Goal: Transaction & Acquisition: Purchase product/service

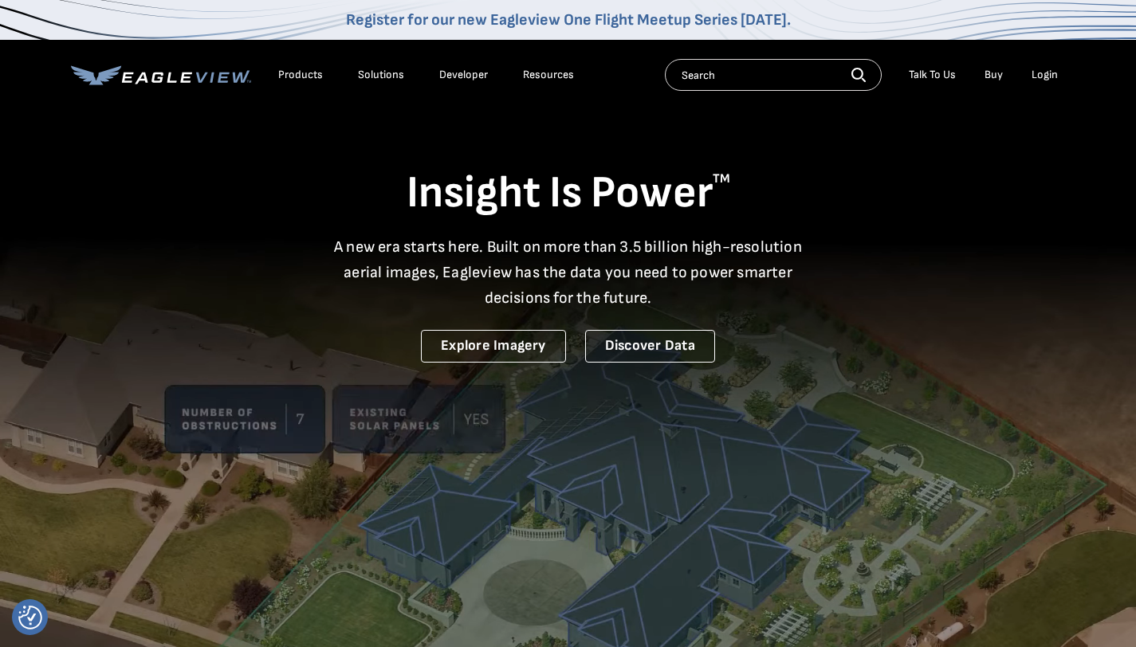
click at [1046, 80] on div "Login" at bounding box center [1045, 75] width 26 height 14
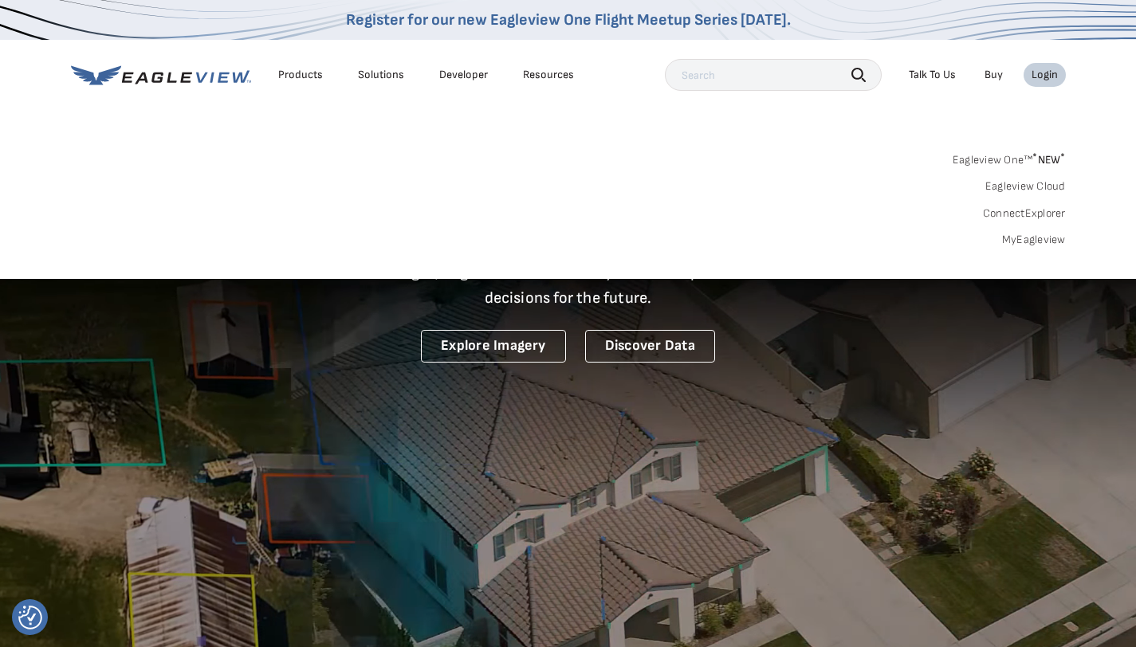
click at [1052, 234] on link "MyEagleview" at bounding box center [1034, 240] width 64 height 14
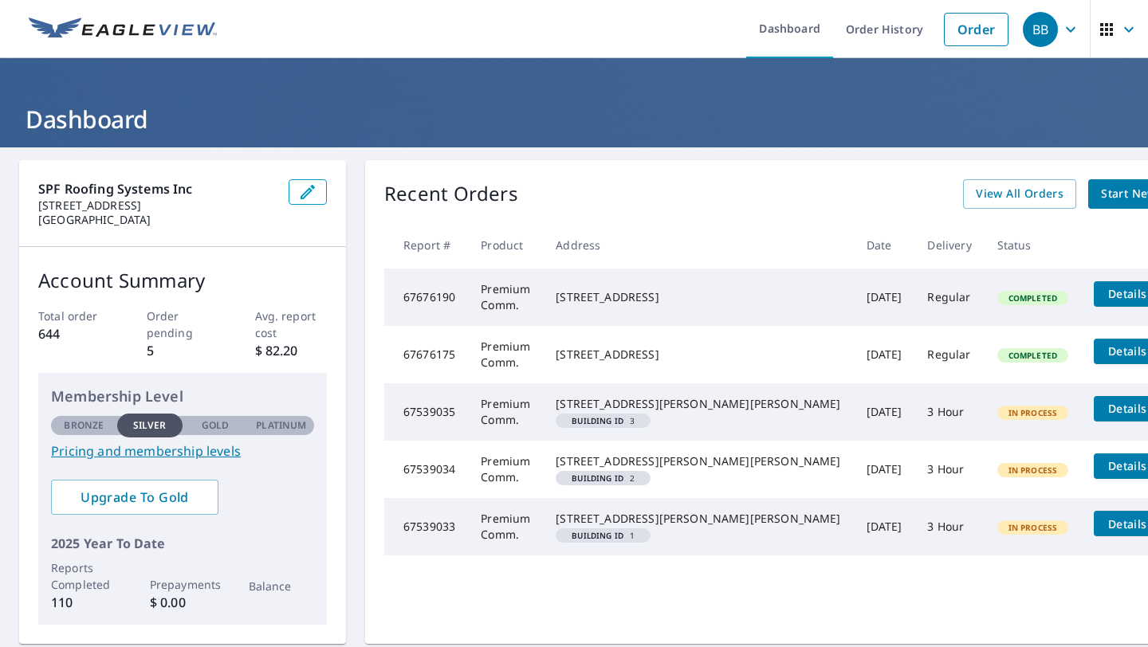
click at [1101, 187] on span "Start New Order" at bounding box center [1147, 194] width 92 height 20
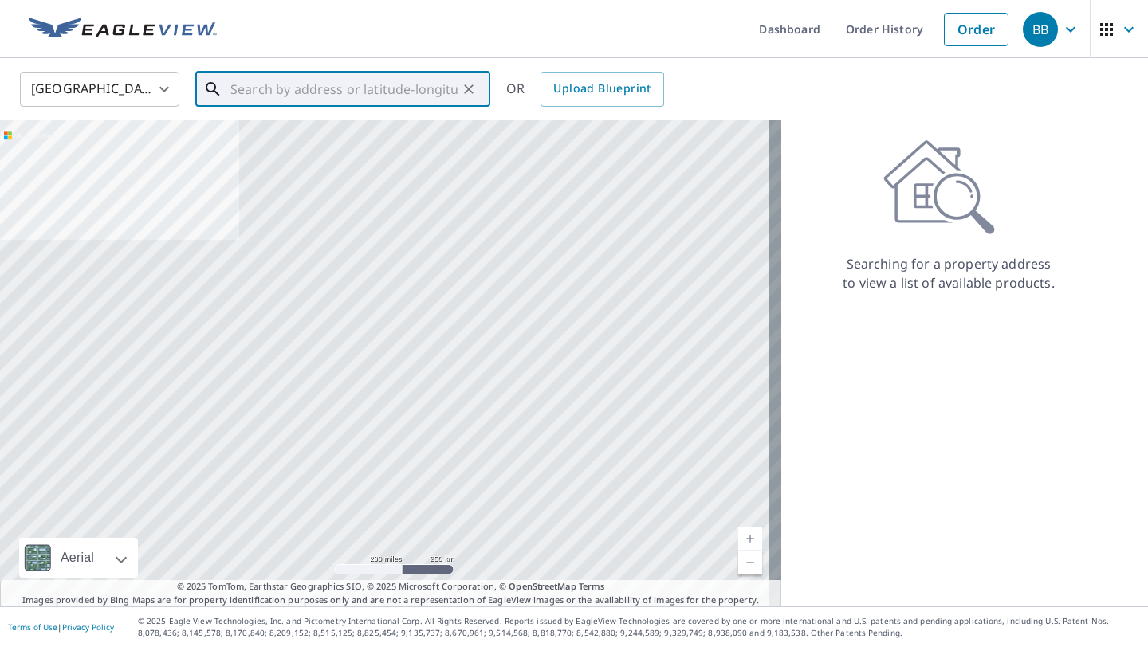
click at [376, 81] on input "text" at bounding box center [343, 89] width 227 height 45
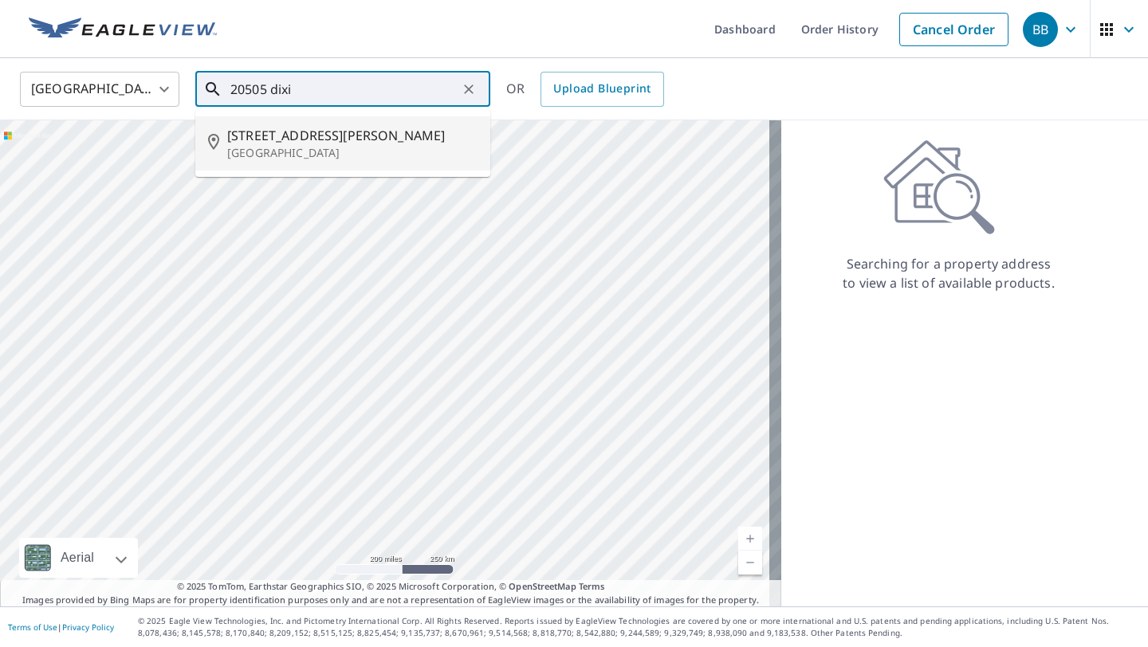
click at [302, 149] on p "Miami, FL 33189" at bounding box center [352, 153] width 250 height 16
type input "20505 S Dixie Hwy Miami, FL 33189"
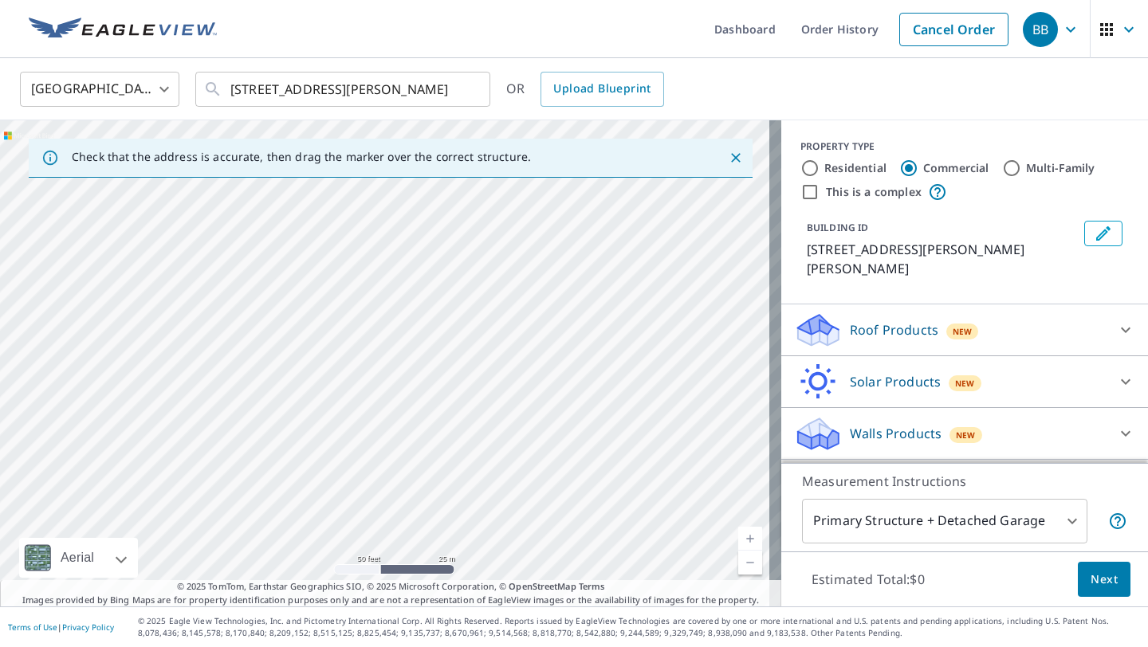
drag, startPoint x: 471, startPoint y: 436, endPoint x: 334, endPoint y: 180, distance: 290.4
click at [323, 175] on div "Check that the address is accurate, then drag the marker over the correct struc…" at bounding box center [390, 363] width 781 height 486
drag, startPoint x: 465, startPoint y: 392, endPoint x: 349, endPoint y: 157, distance: 262.1
click at [349, 157] on div "Check that the address is accurate, then drag the marker over the correct struc…" at bounding box center [390, 363] width 781 height 486
click at [347, 271] on div "20505 S Dixie Hwy Cutler Bay, FL 33189" at bounding box center [390, 363] width 781 height 486
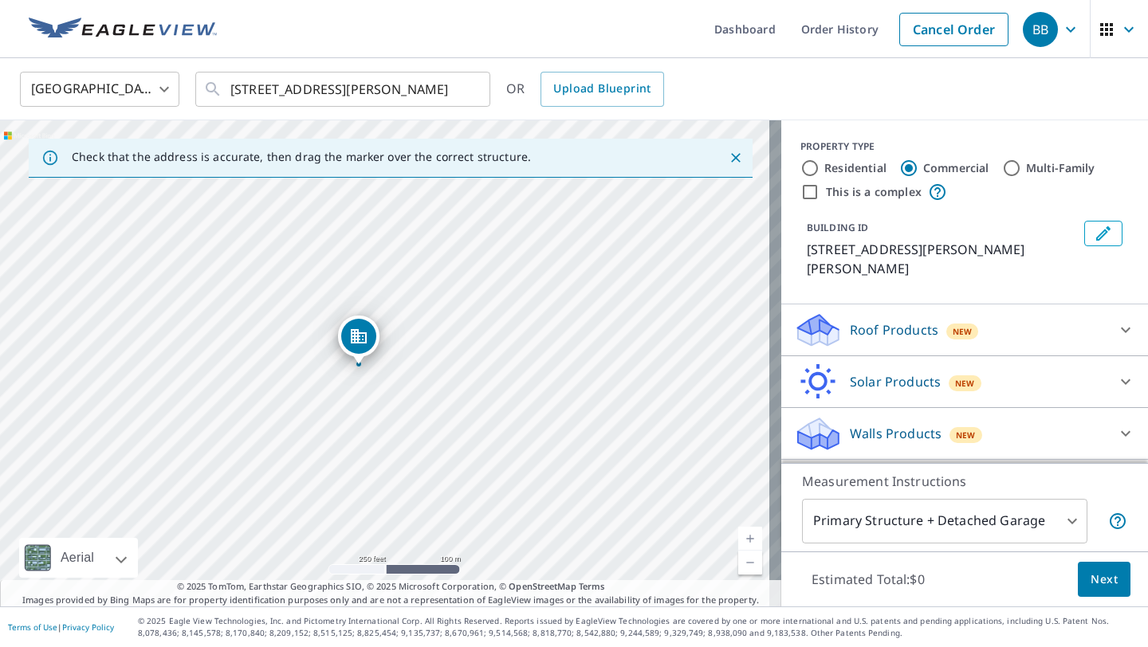
drag, startPoint x: 274, startPoint y: 234, endPoint x: 360, endPoint y: 337, distance: 134.2
click at [1116, 321] on icon at bounding box center [1125, 330] width 19 height 19
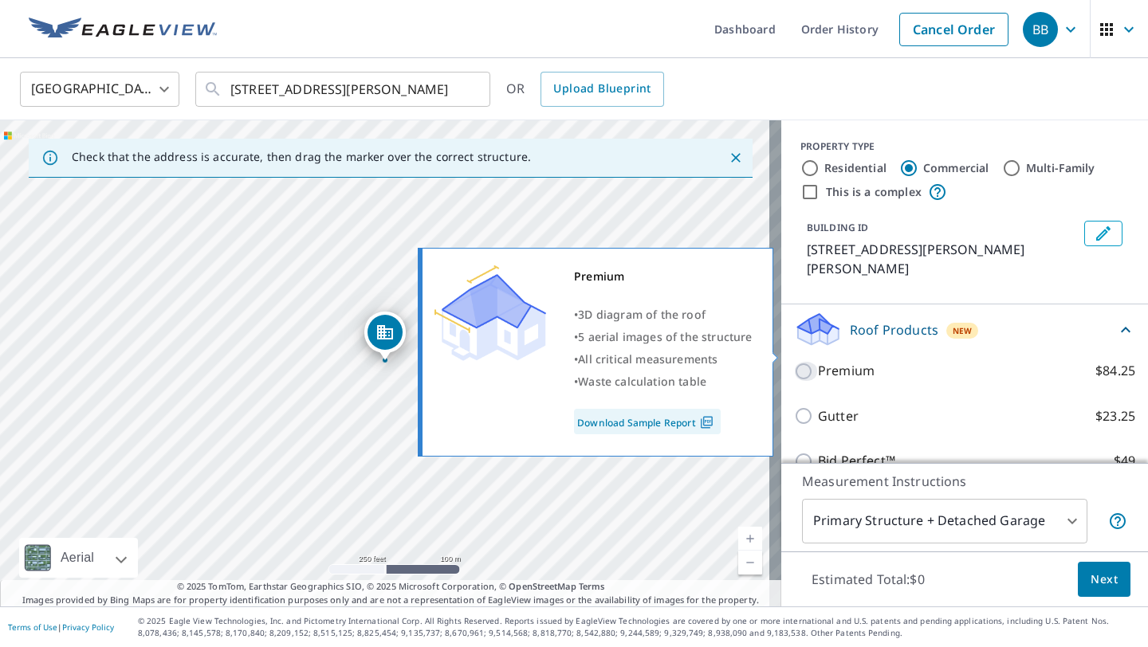
click at [794, 362] on input "Premium $84.25" at bounding box center [806, 371] width 24 height 19
checkbox input "true"
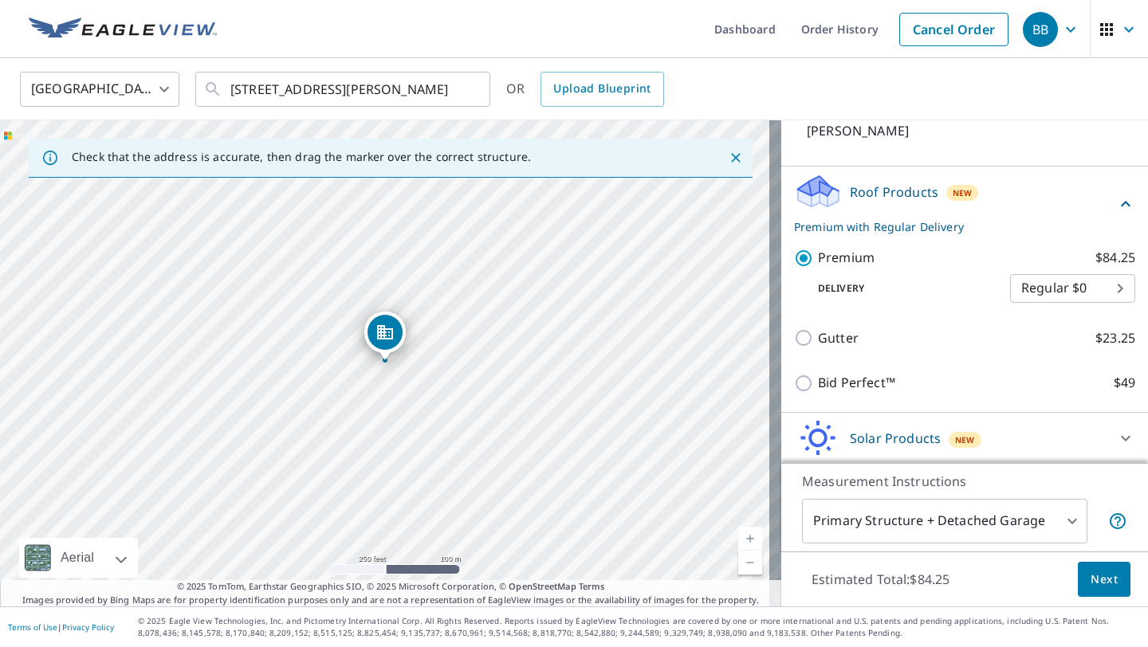
scroll to position [174, 0]
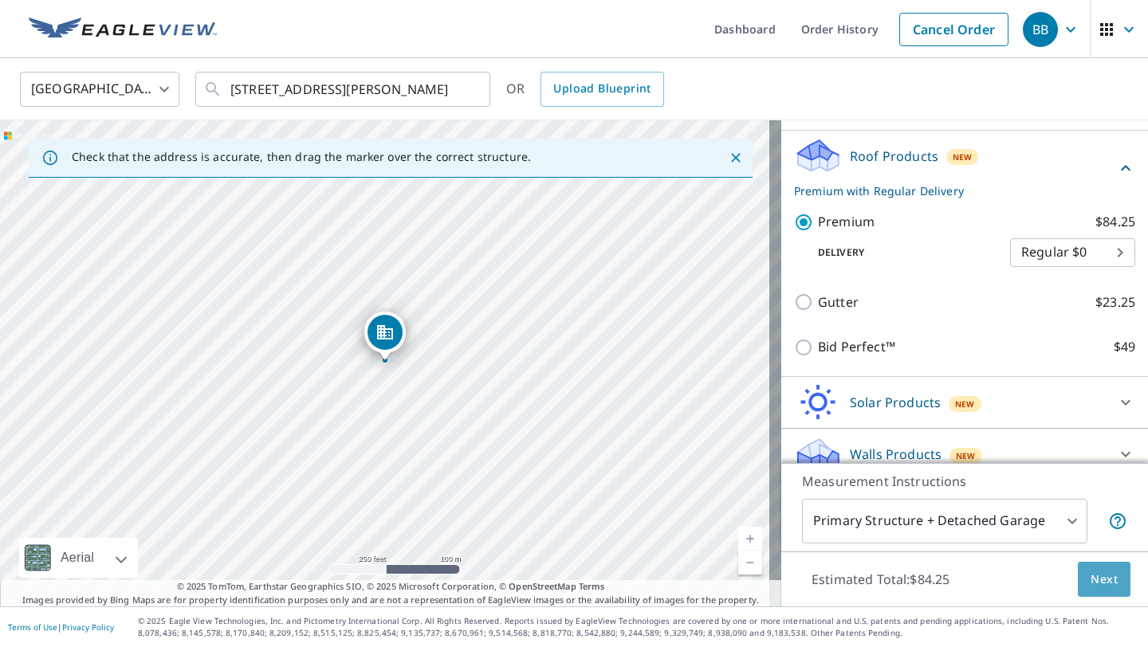
click at [1101, 574] on span "Next" at bounding box center [1104, 580] width 27 height 20
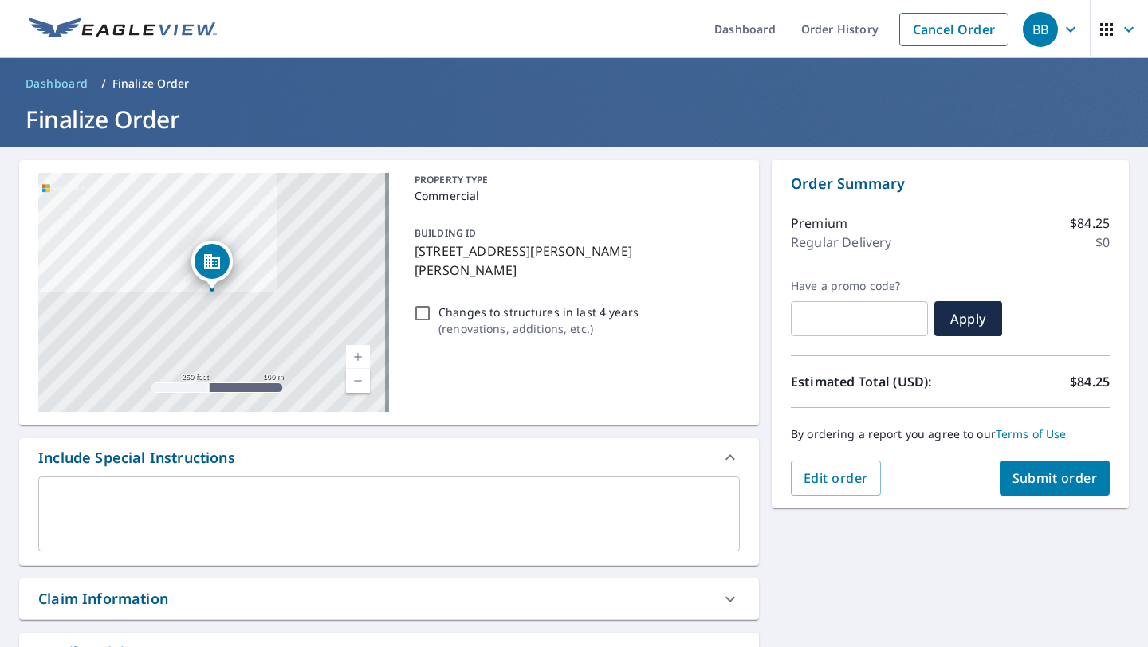
click at [295, 502] on textarea at bounding box center [388, 514] width 679 height 45
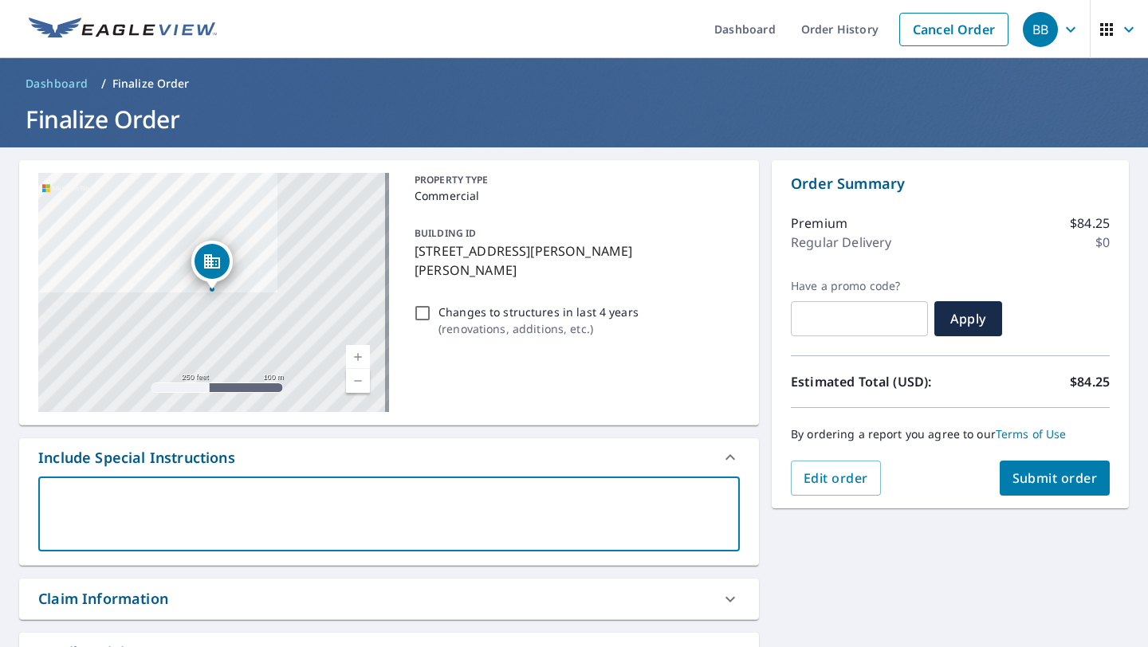
type textarea "T"
type textarea "x"
type textarea "Th"
type textarea "x"
type textarea "Tho"
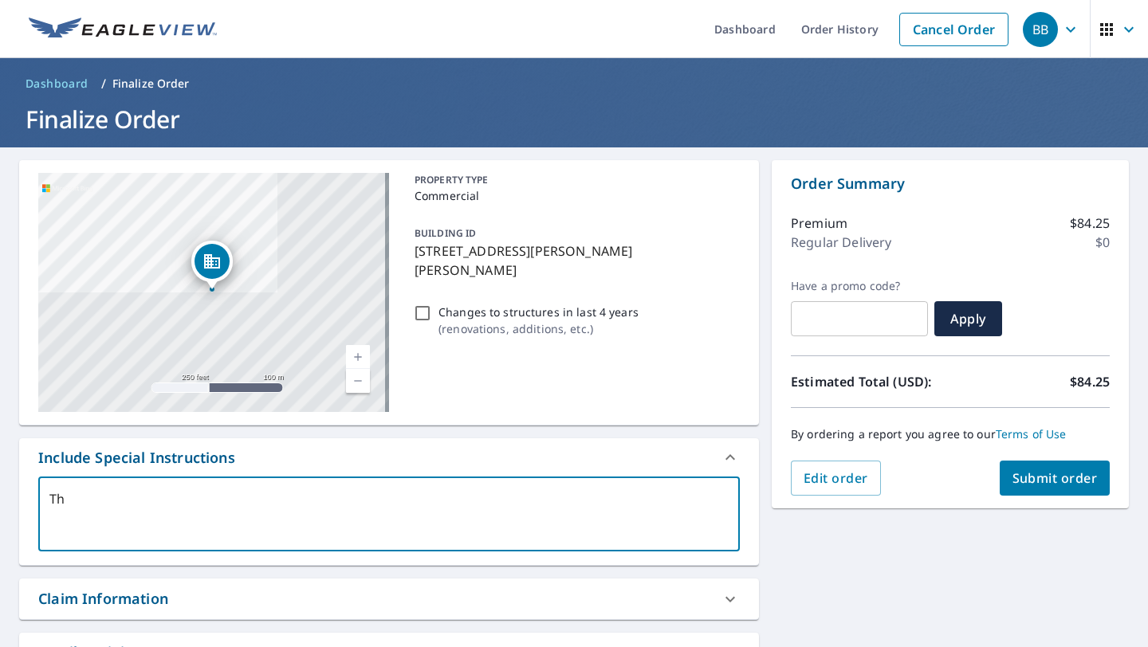
type textarea "x"
type textarea "Th"
type textarea "x"
type textarea "Thi"
type textarea "x"
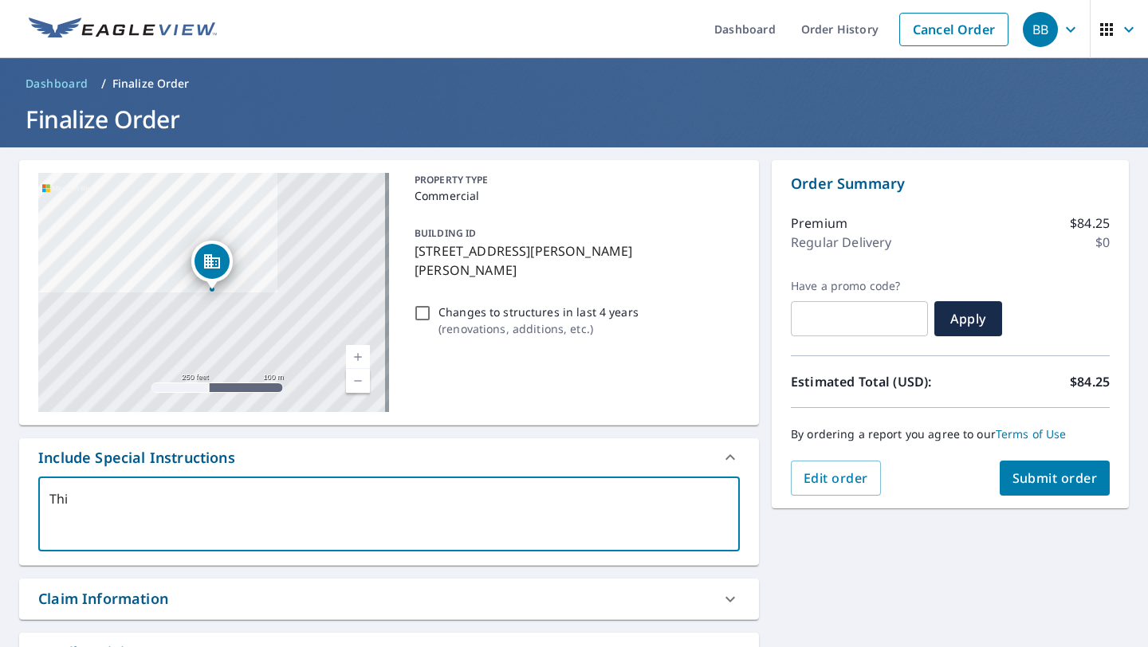
type textarea "This"
type textarea "x"
type textarea "This"
type textarea "x"
type textarea "This i"
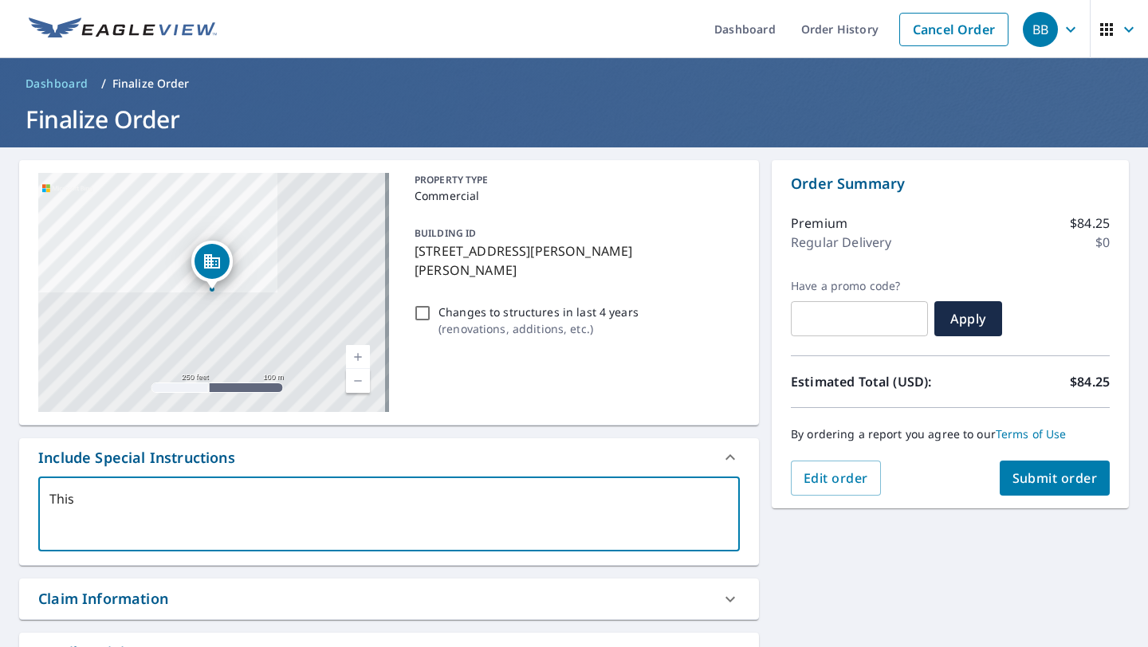
type textarea "x"
type textarea "This is"
type textarea "x"
type textarea "This is"
type textarea "x"
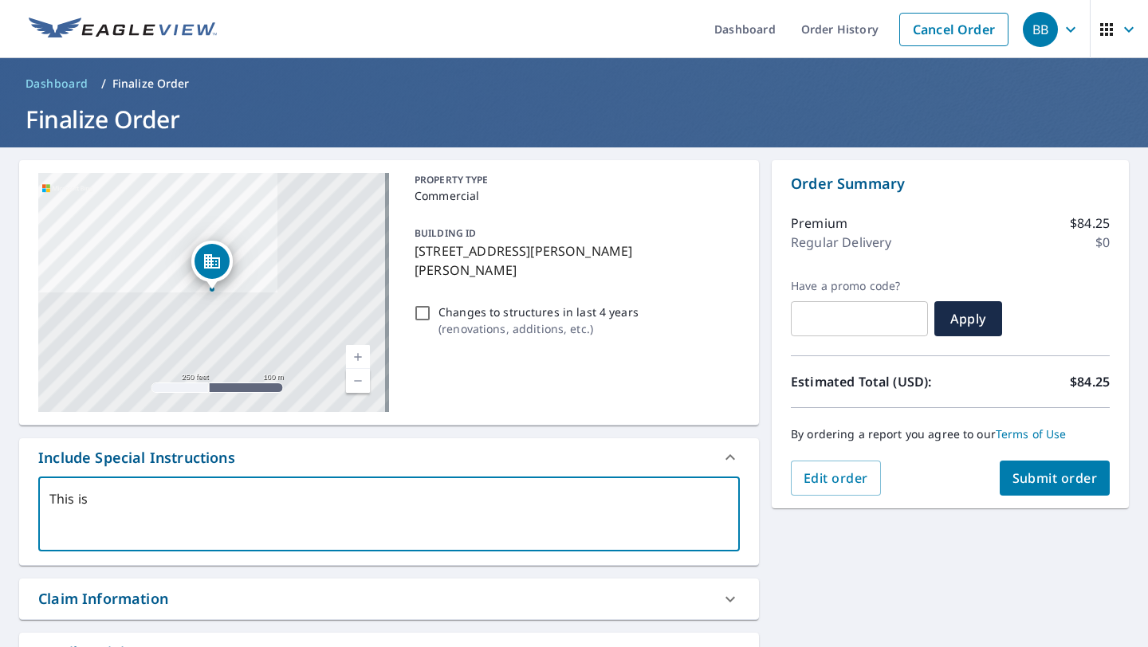
type textarea "This is o"
type textarea "x"
type textarea "This is on"
type textarea "x"
type textarea "This is onl"
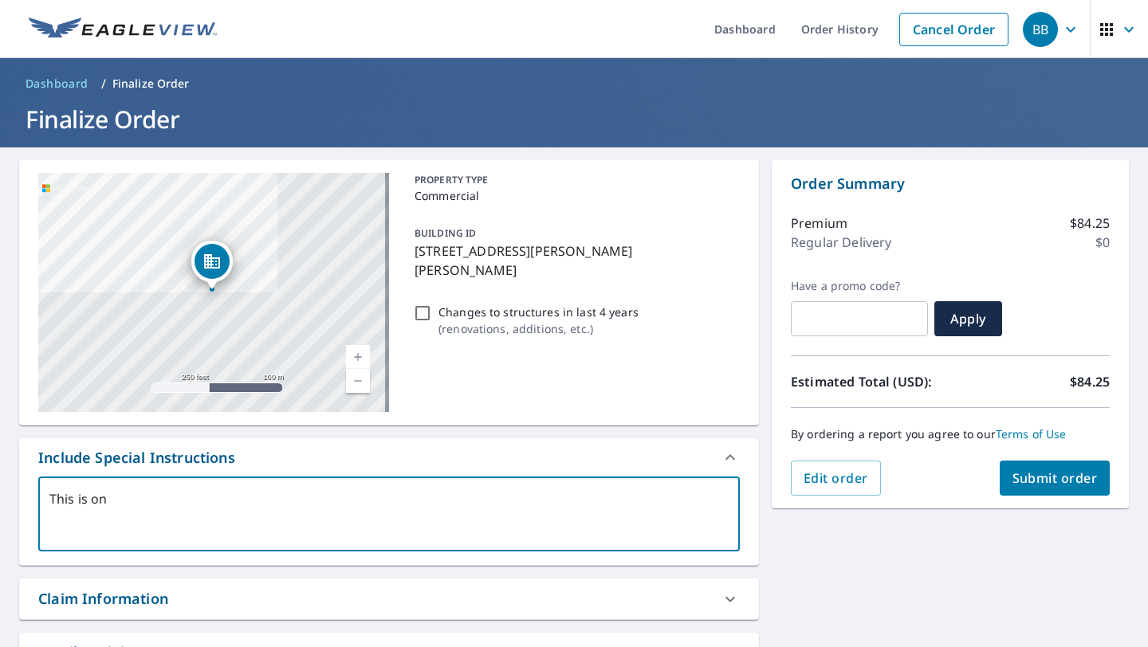
type textarea "x"
type textarea "This is only"
type textarea "x"
type textarea "This is only"
type textarea "x"
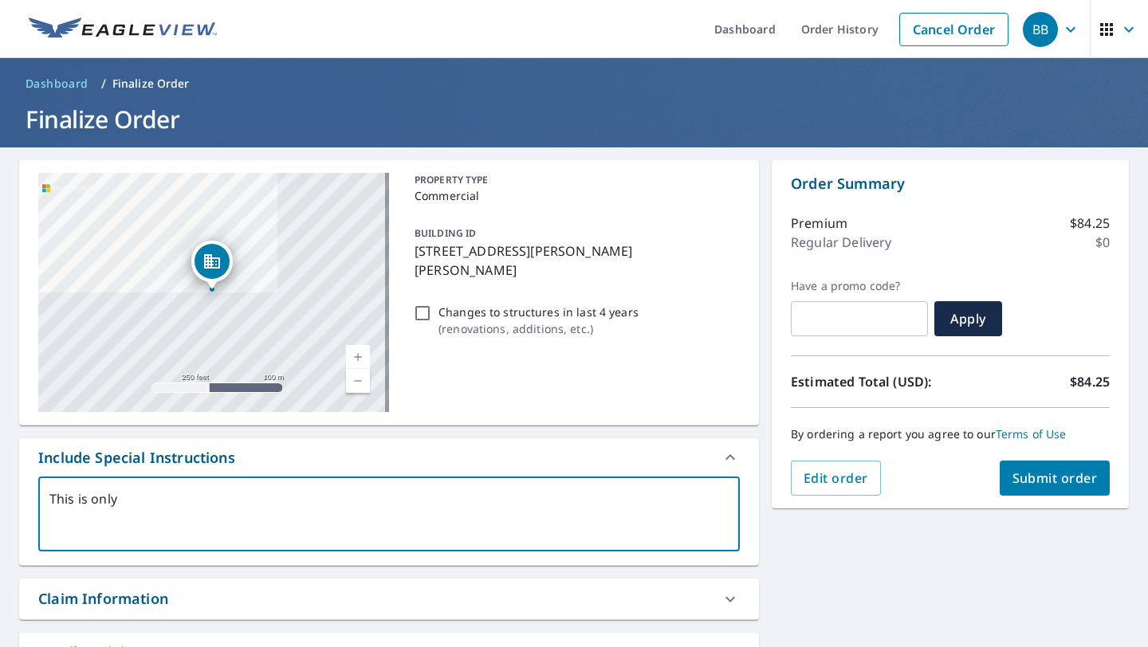
type textarea "This is only f"
type textarea "x"
type textarea "This is only fo"
type textarea "x"
type textarea "This is only for"
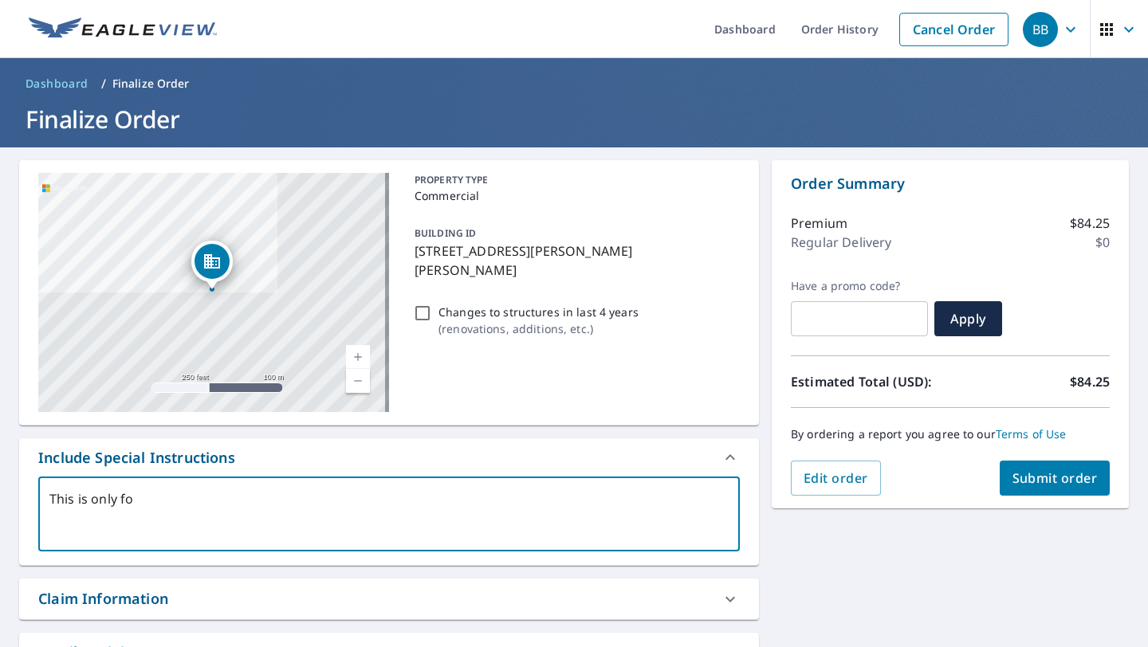
type textarea "x"
type textarea "This is only for"
type textarea "x"
type textarea "This is only for t"
type textarea "x"
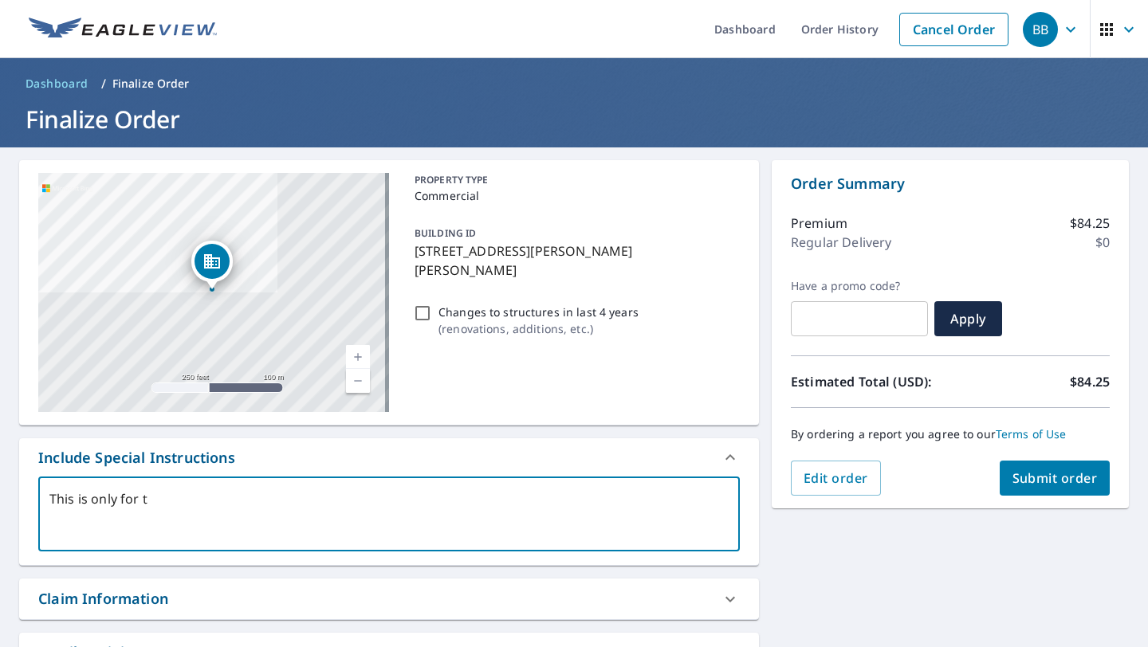
type textarea "This is only for th"
type textarea "x"
type textarea "This is only for the"
type textarea "x"
type textarea "This is only for the"
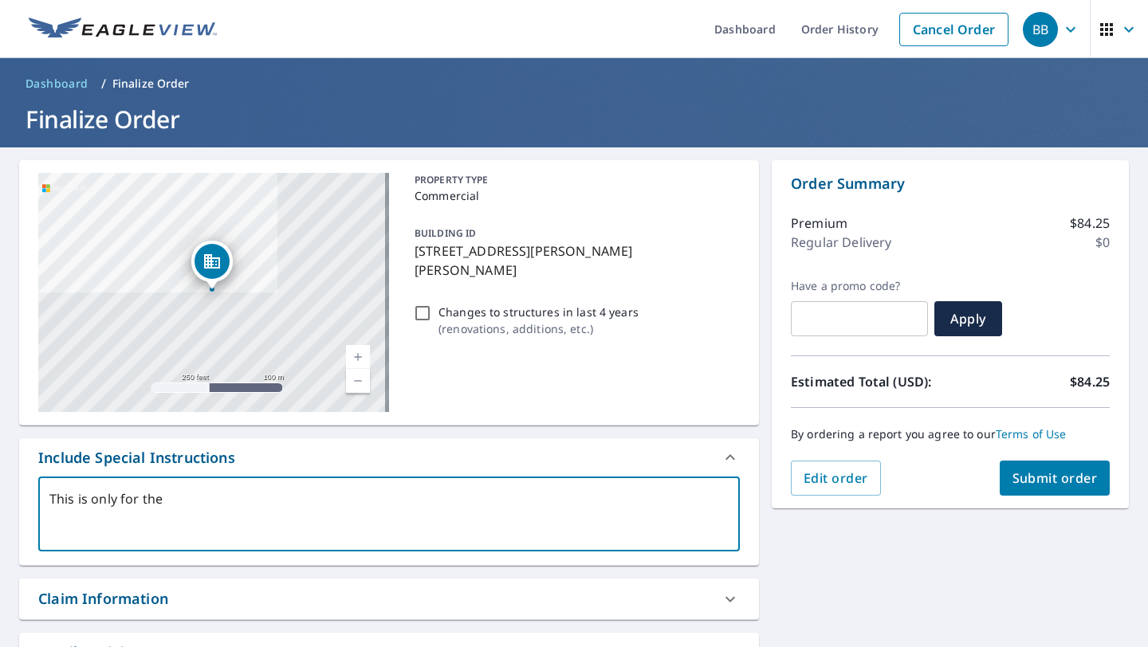
type textarea "x"
type textarea "This is only for the J"
type textarea "x"
type textarea "This is only for the JC"
type textarea "x"
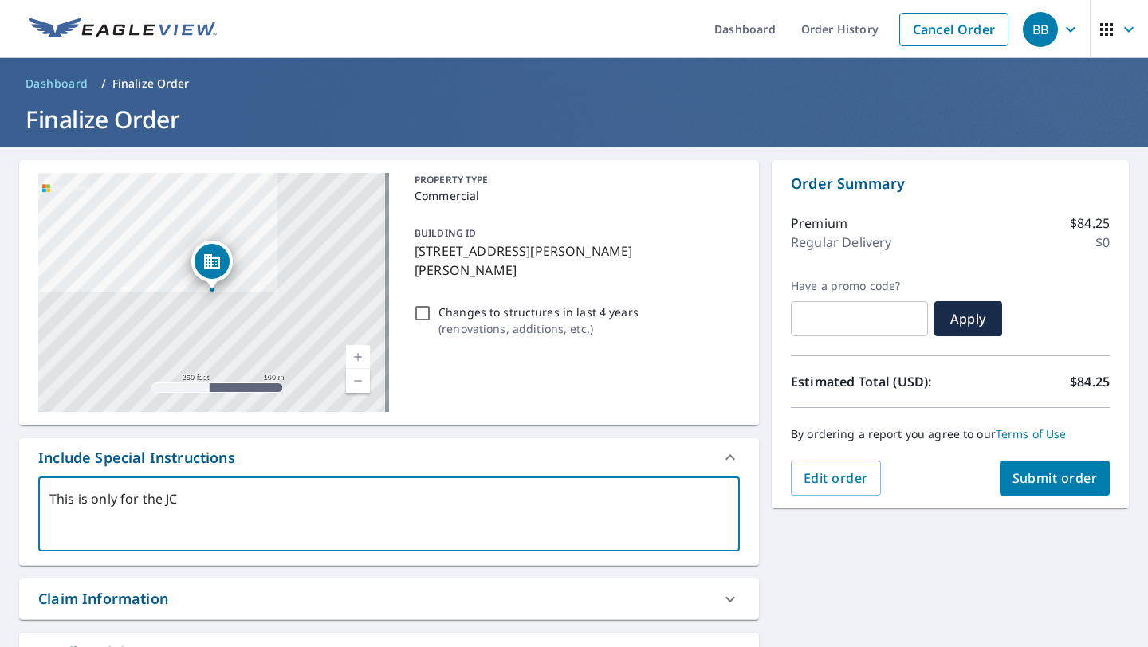
type textarea "This is only for the JC"
type textarea "x"
type textarea "This is only for the JC P"
type textarea "x"
type textarea "This is only for the JC Pe"
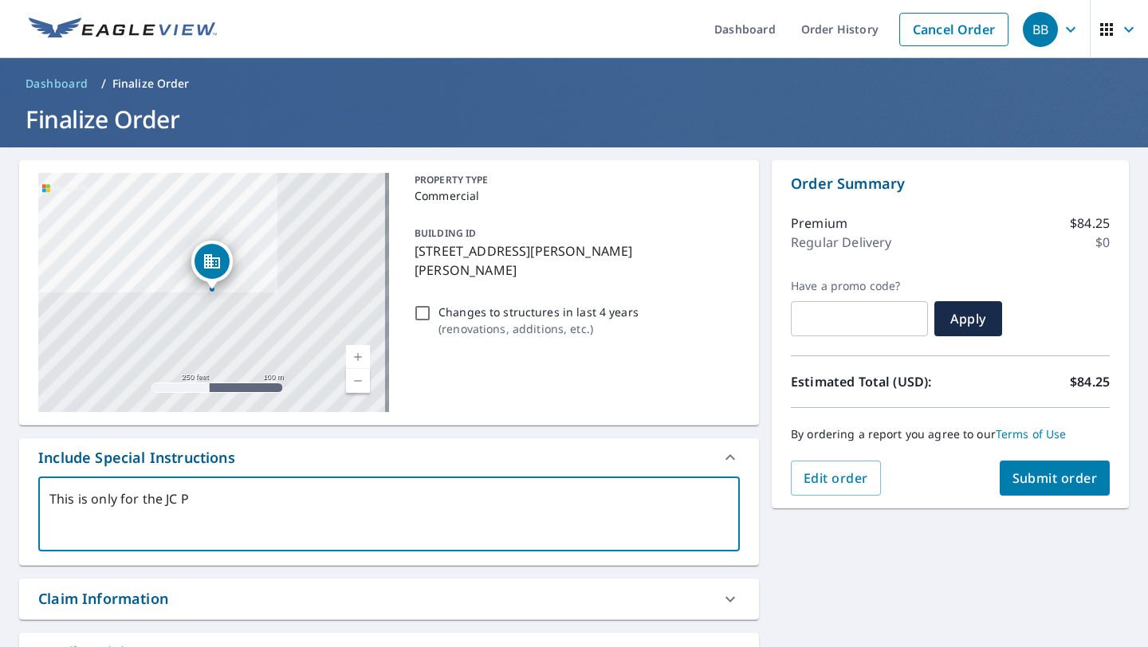
type textarea "x"
type textarea "This is only for the JC Pen"
type textarea "x"
type textarea "This is only for the JC Penn"
type textarea "x"
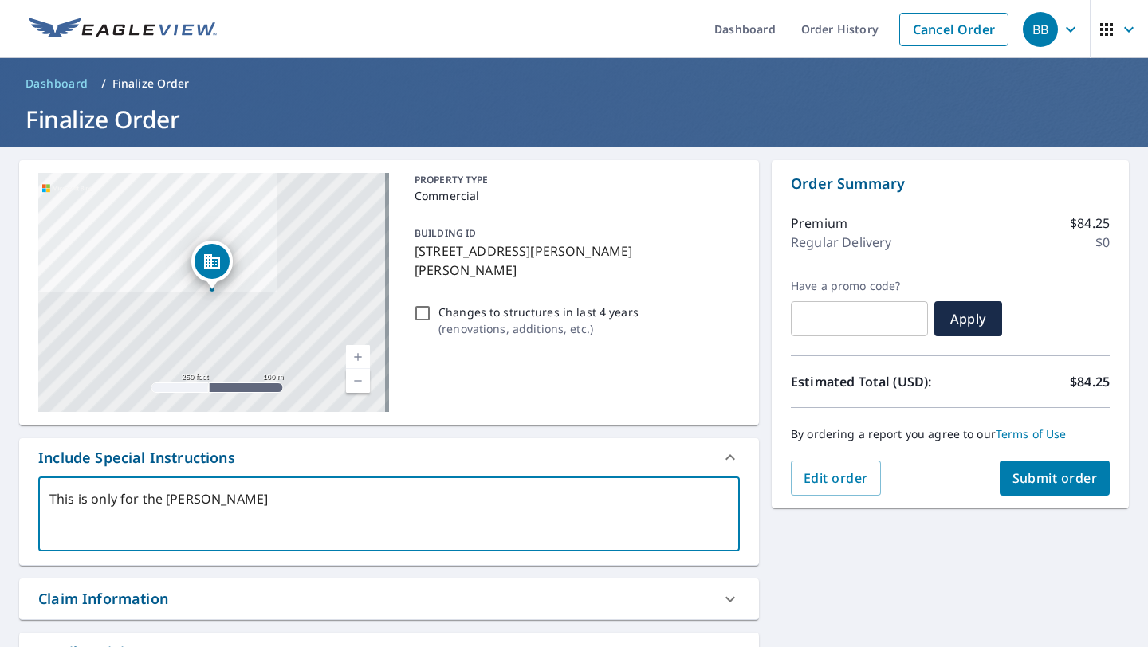
type textarea "This is only for the JC Penny"
type textarea "x"
type textarea "This is only for the JC Penny"
type textarea "x"
type textarea "This is only for the JC Penny B"
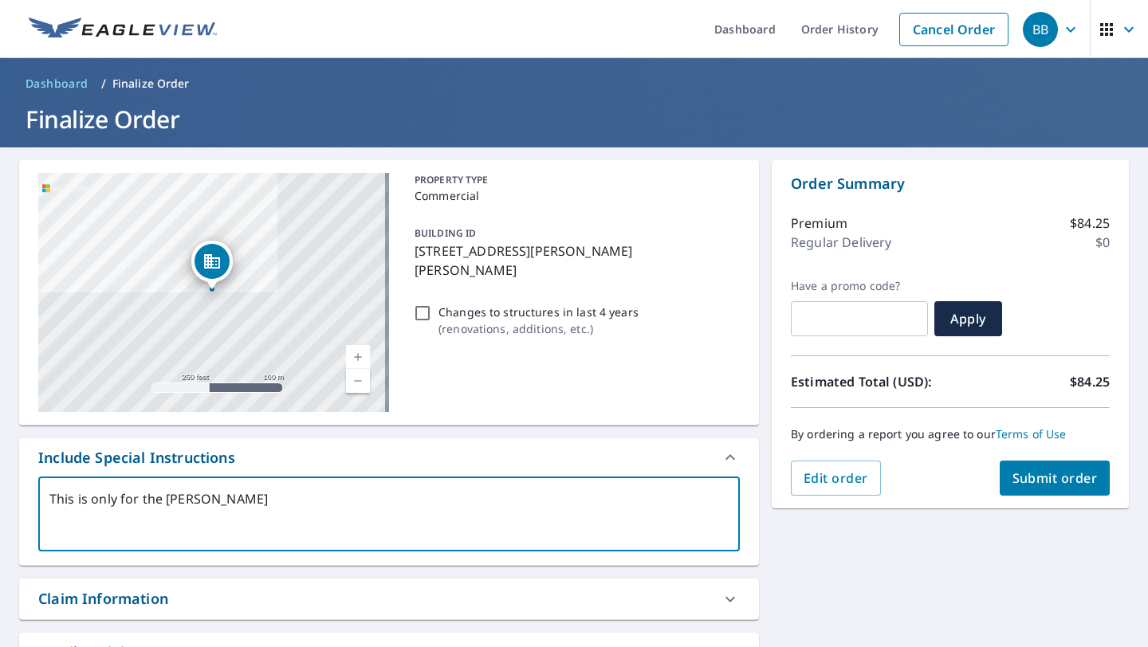
type textarea "x"
type textarea "This is only for the JC Penny Bu"
type textarea "x"
type textarea "This is only for the JC Penny Bui"
type textarea "x"
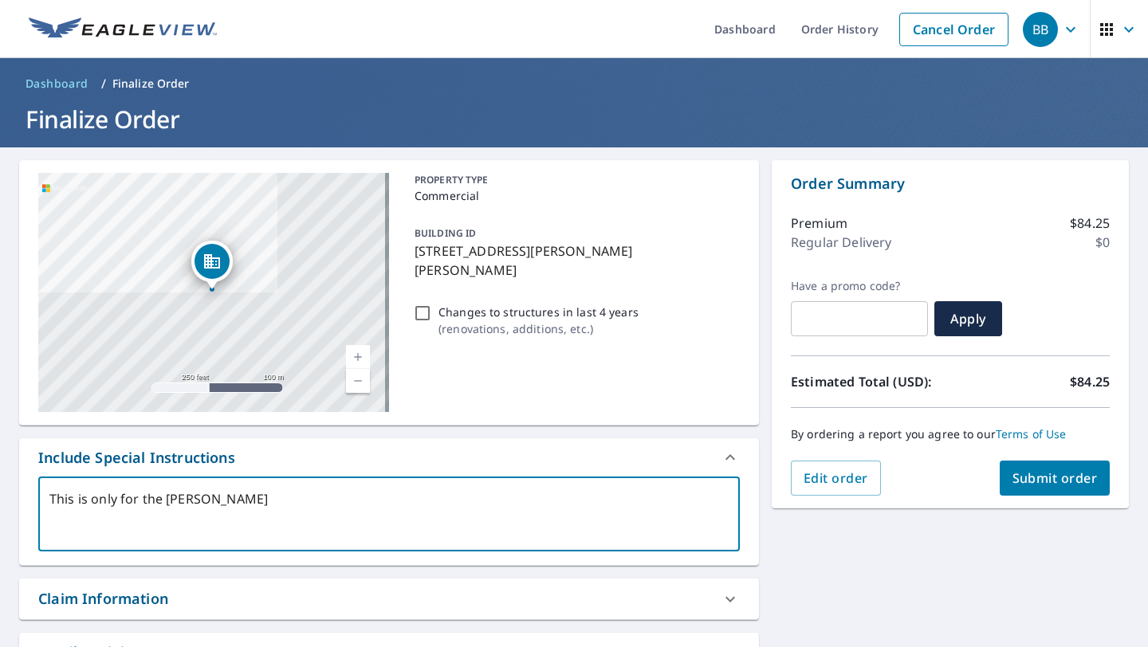
type textarea "This is only for the JC Penny Bu"
type textarea "x"
type textarea "This is only for the JC Penny B"
type textarea "x"
type textarea "This is only for the JC Penny"
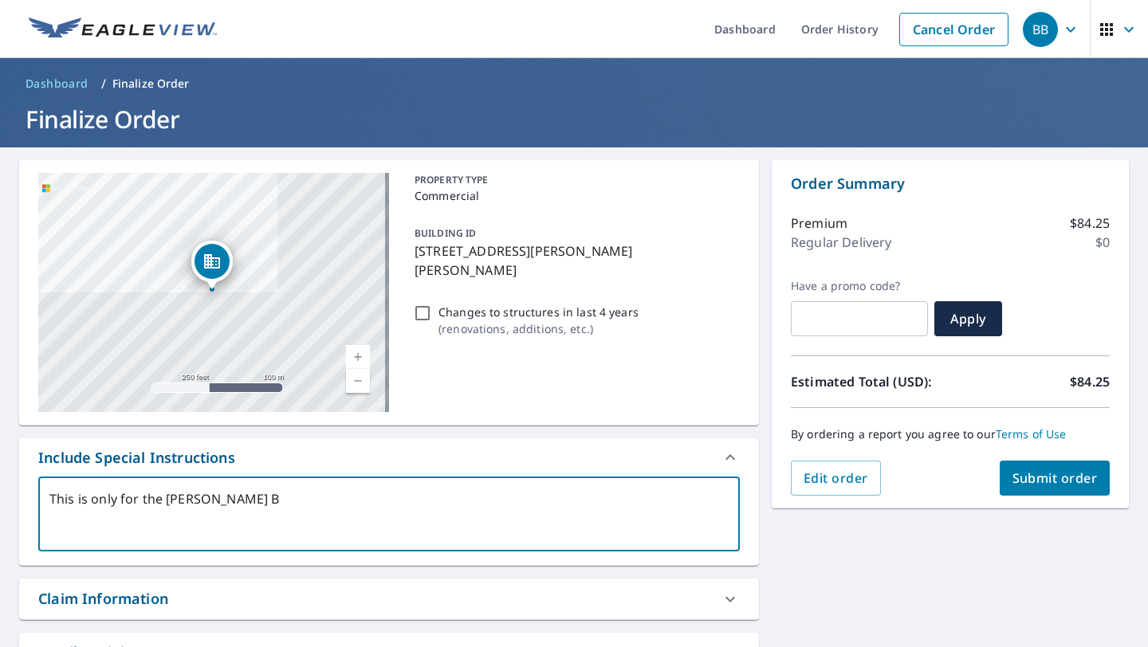
type textarea "x"
type textarea "This is only for the JC Penny b"
type textarea "x"
type textarea "This is only for the JC Penny bu"
type textarea "x"
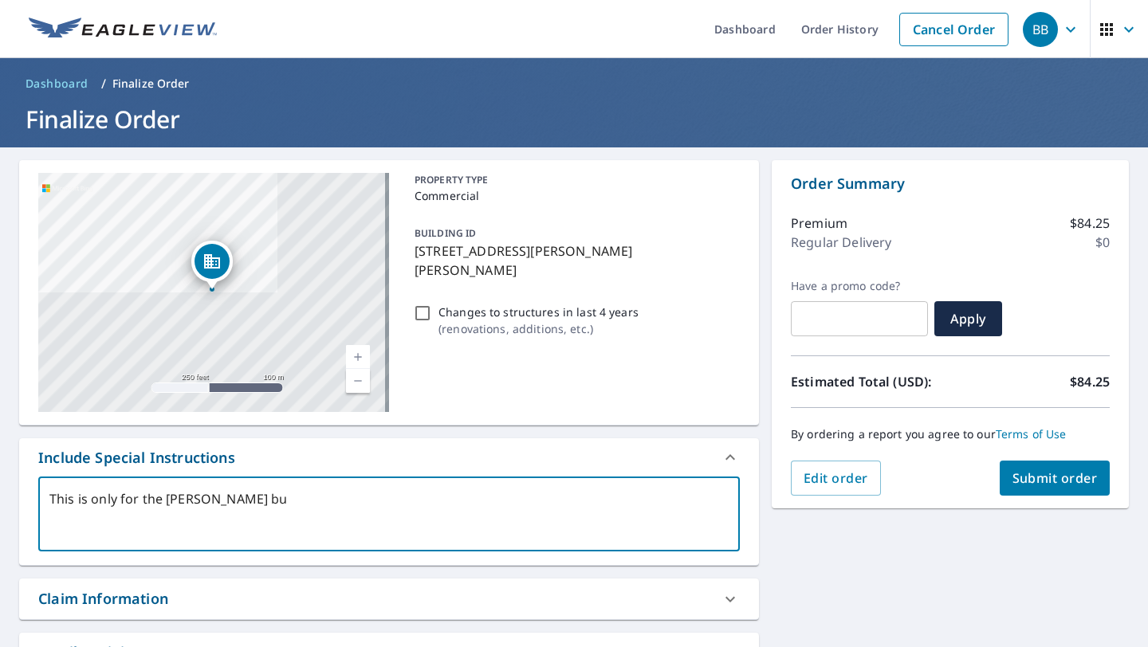
type textarea "This is only for the JC Penny bui"
type textarea "x"
type textarea "This is only for the JC Penny buil"
type textarea "x"
type textarea "This is only for the JC Penny build"
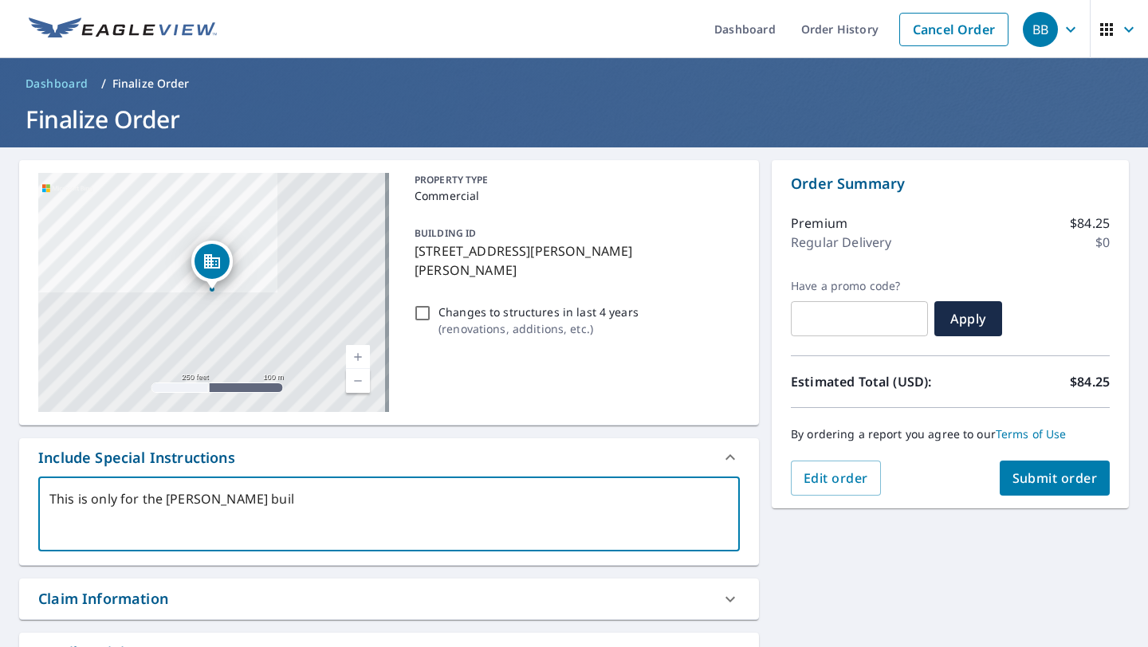
type textarea "x"
type textarea "This is only for the JC Penny buildi"
type textarea "x"
type textarea "This is only for the JC Penny buildin"
type textarea "x"
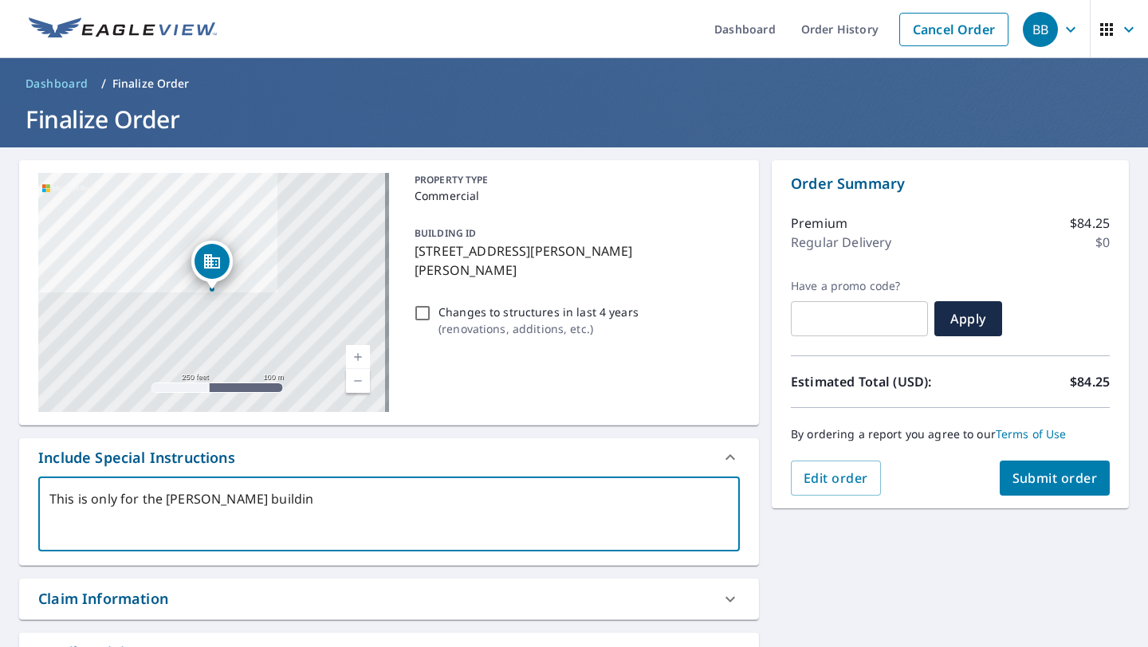
type textarea "This is only for the JC Penny building"
type textarea "x"
type textarea "This is only for the JC Penny building."
type textarea "x"
type textarea "This is only for the JC Penny building."
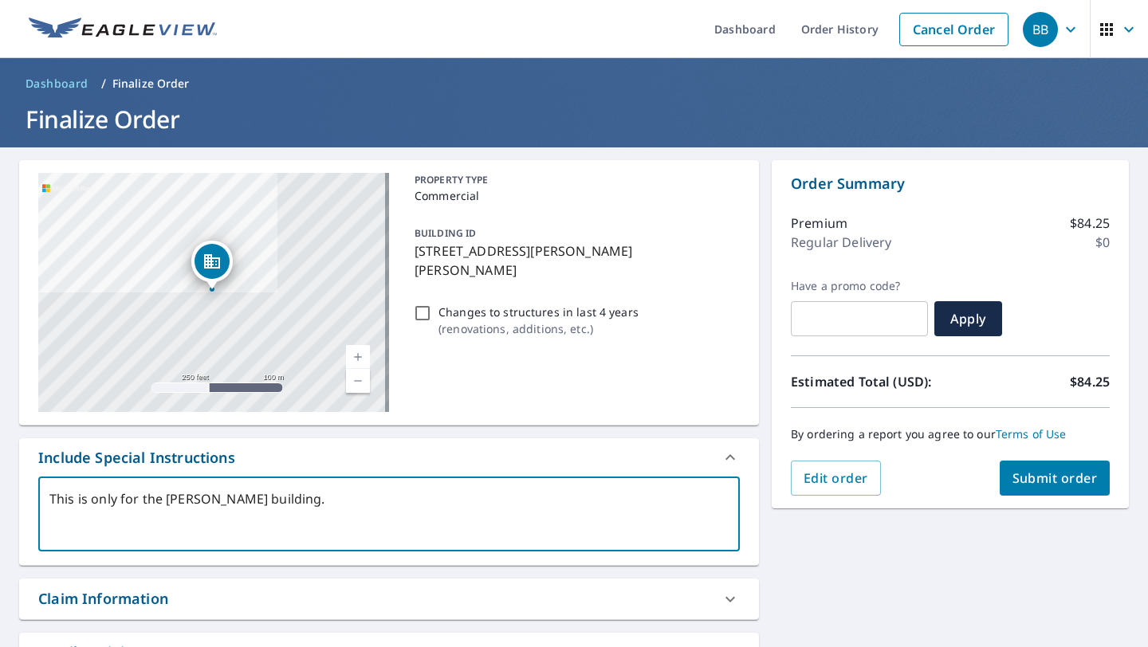
type textarea "x"
type textarea "This is only for the JC Penny building. I"
type textarea "x"
type textarea "This is only for the JC Penny building. It"
type textarea "x"
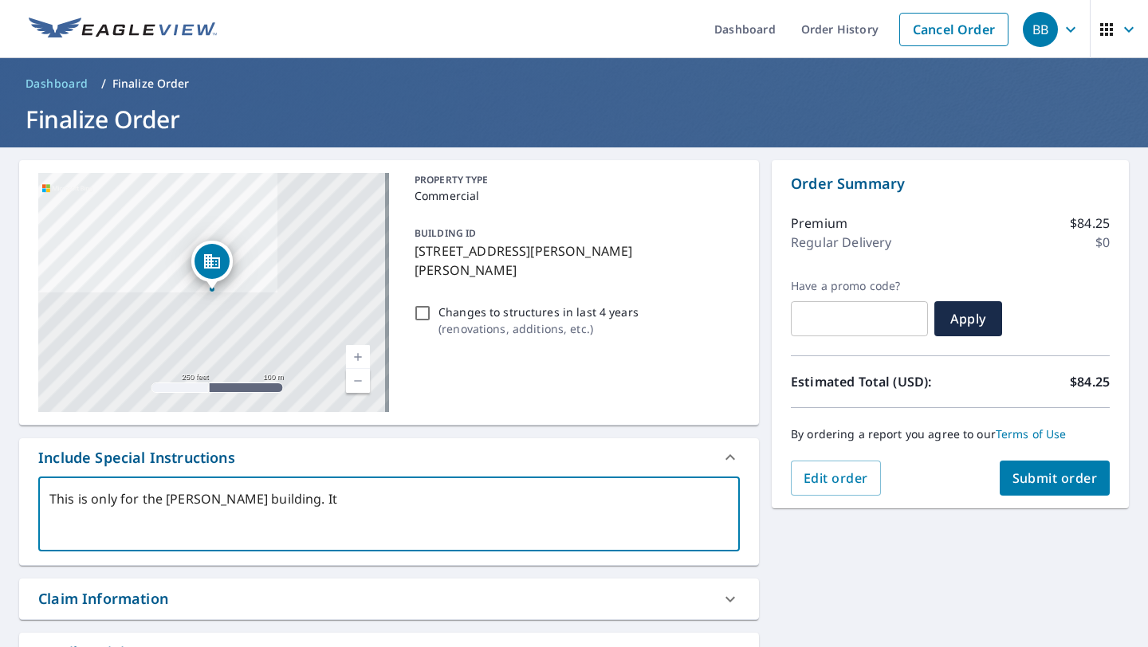
type textarea "This is only for the JC Penny building. It"
type textarea "x"
type textarea "This is only for the JC Penny building. It i"
type textarea "x"
type textarea "This is only for the JC Penny building. It is"
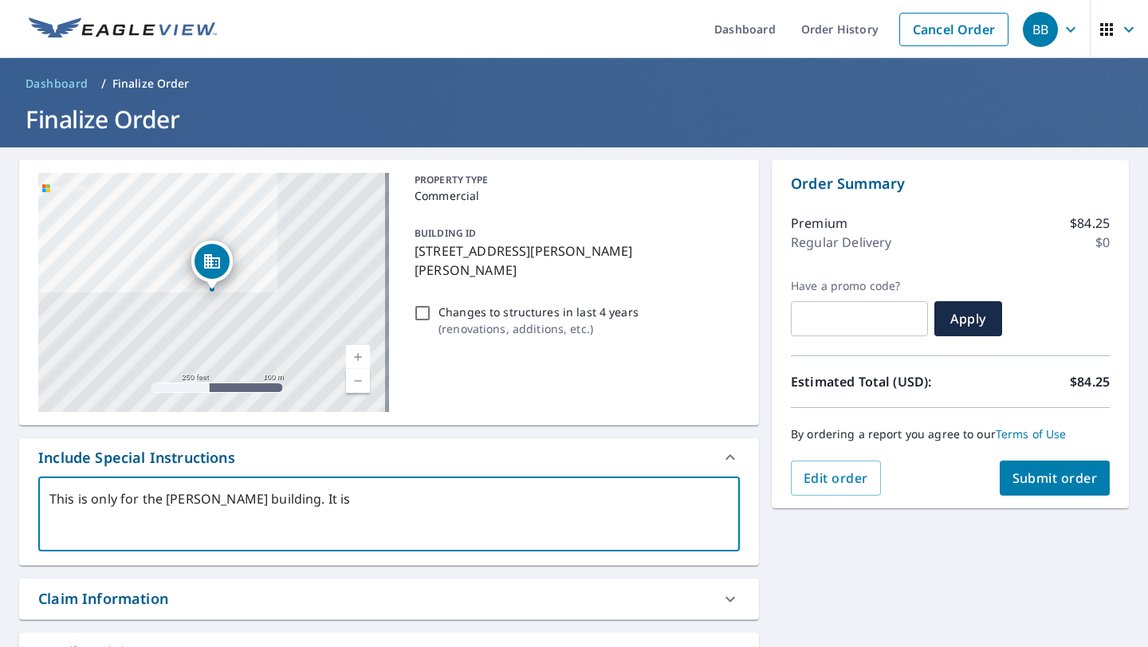
type textarea "x"
type textarea "This is only for the JC Penny building. It is"
type textarea "x"
type textarea "This is only for the JC Penny building. It is A"
type textarea "x"
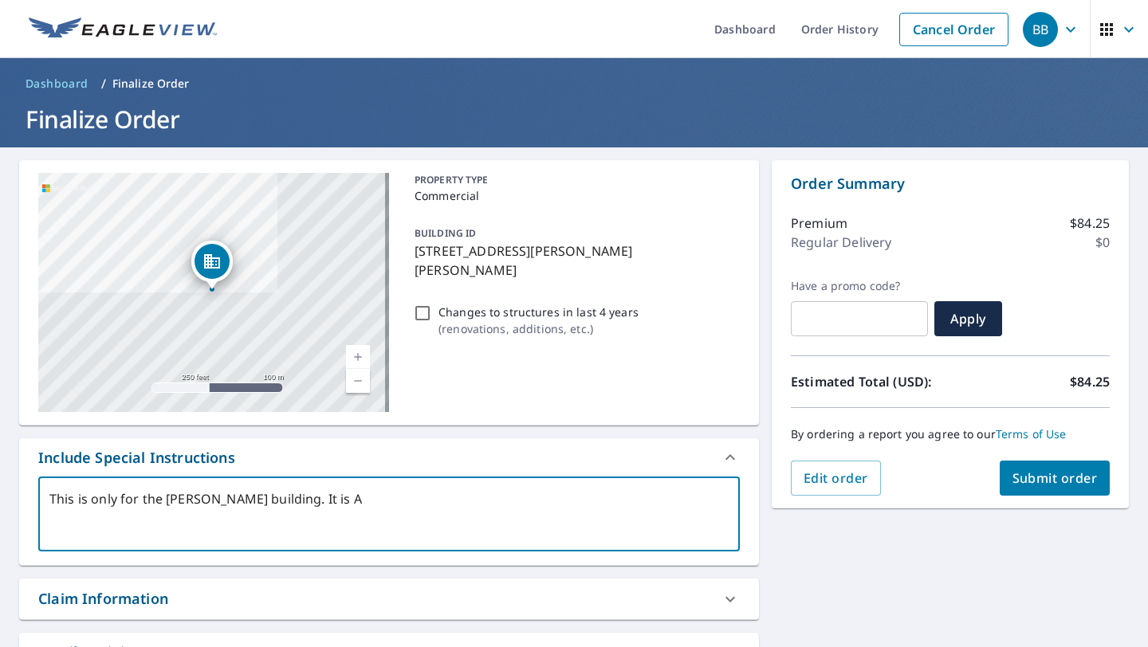
type textarea "This is only for the JC Penny building. It is AP"
type textarea "x"
type textarea "This is only for the JC Penny building. It is APP"
type textarea "x"
type textarea "This is only for the JC Penny building. It is APPR"
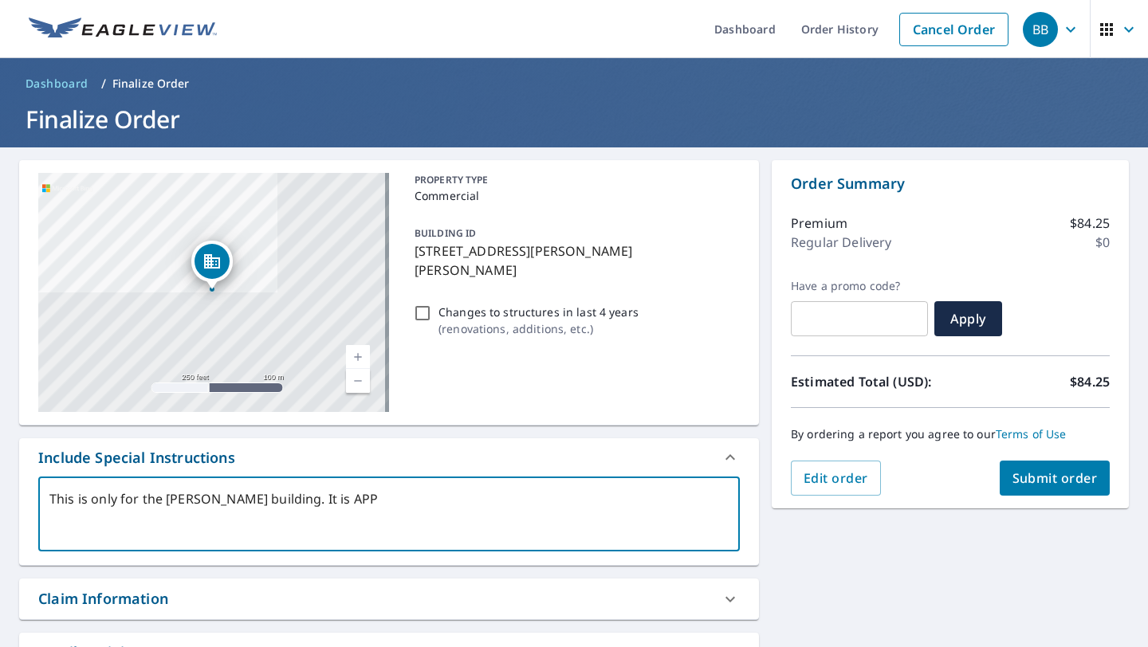
type textarea "x"
type textarea "This is only for the JC Penny building. It is APPRO"
type textarea "x"
type textarea "This is only for the JC Penny building. It is APPROX"
type textarea "x"
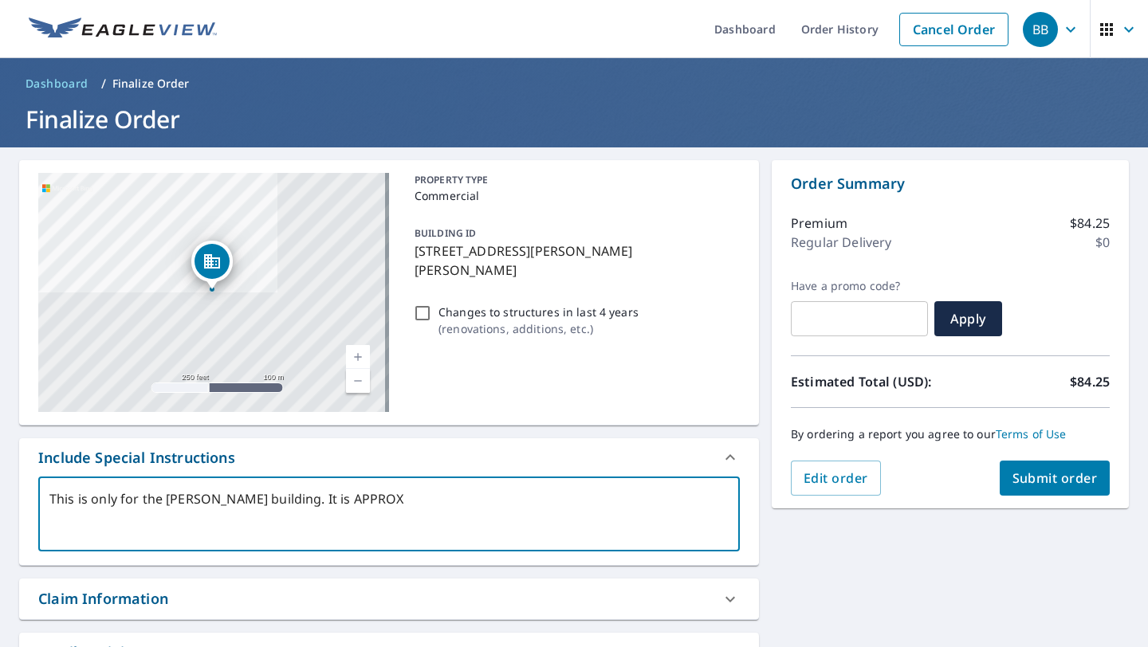
type textarea "This is only for the JC Penny building. It is APPROX"
type textarea "x"
type textarea "This is only for the JC Penny building. It is APPROX 8"
type textarea "x"
type textarea "This is only for the JC Penny building. It is APPROX 85"
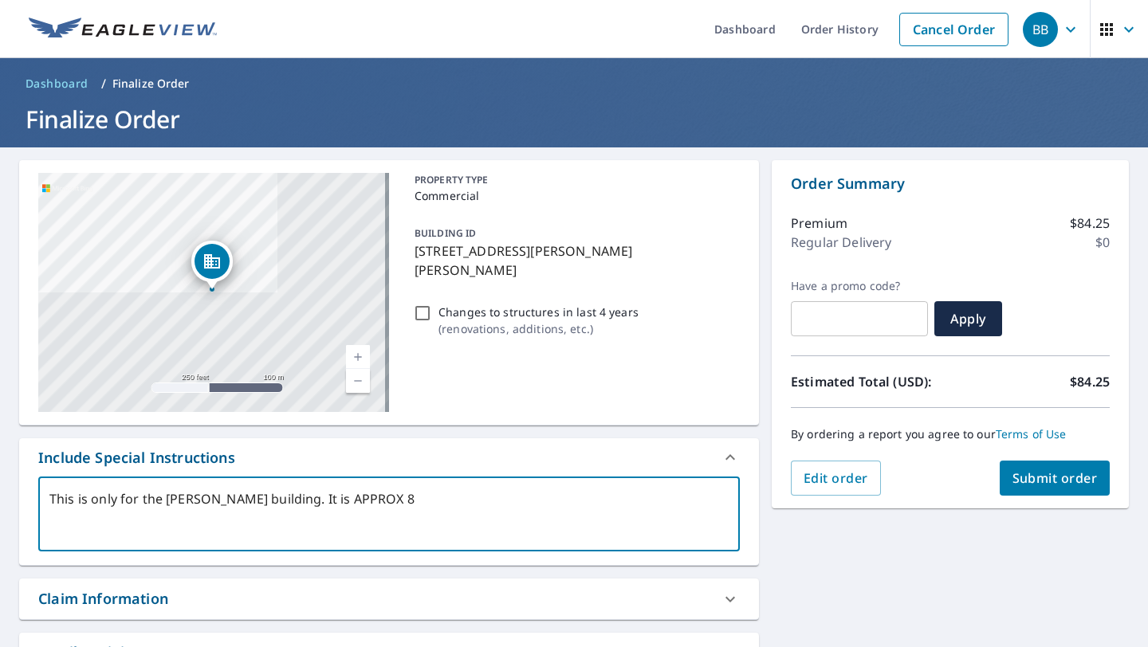
type textarea "x"
type textarea "This is only for the JC Penny building. It is APPROX 85k"
type textarea "x"
type textarea "This is only for the JC Penny building. It is APPROX 85k"
type textarea "x"
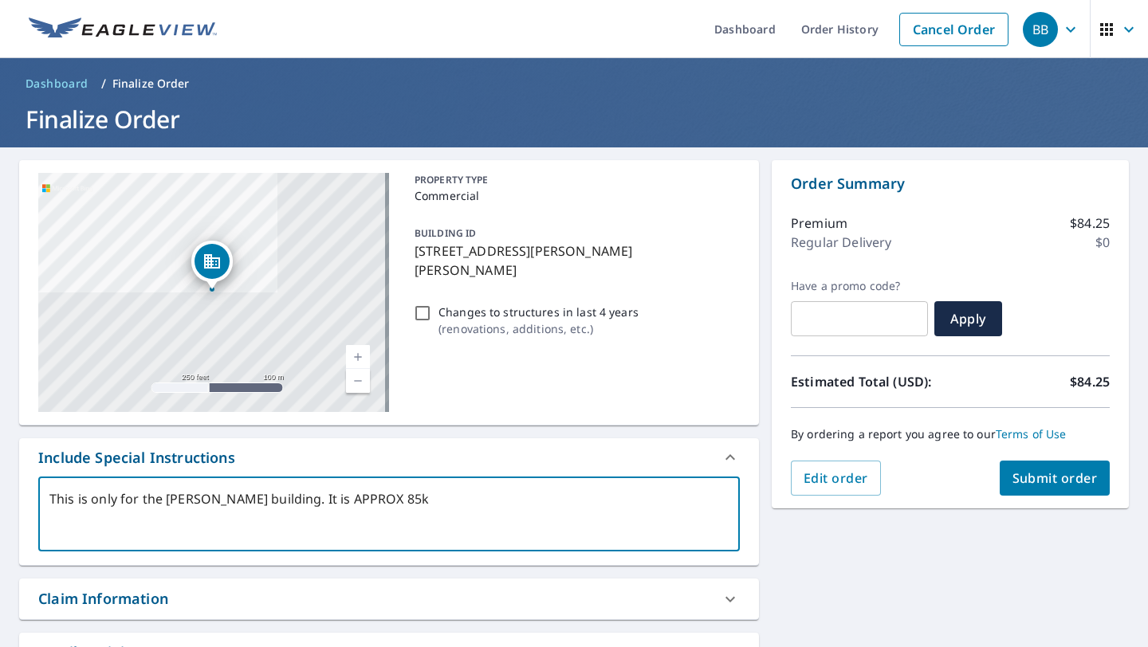
type textarea "This is only for the JC Penny building. It is APPROX 85k s"
type textarea "x"
type textarea "This is only for the JC Penny building. It is APPROX 85k sq"
type textarea "x"
type textarea "This is only for the JC Penny building. It is APPROX 85k sq"
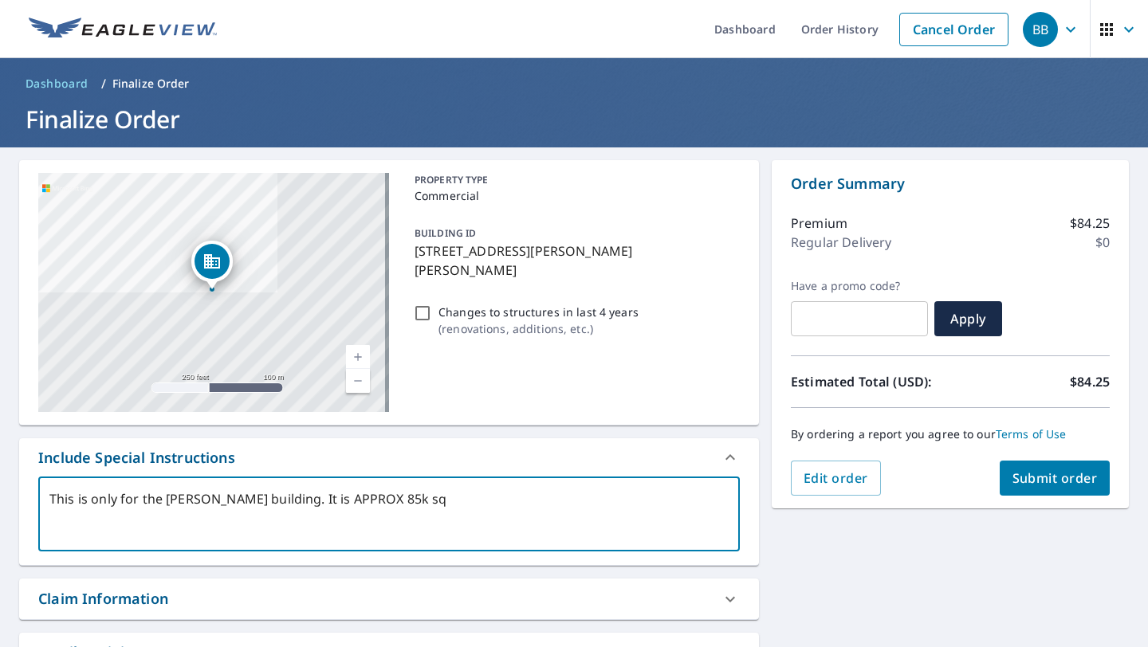
type textarea "x"
type textarea "This is only for the JC Penny building. It is APPROX 85k sq f"
type textarea "x"
type textarea "This is only for the JC Penny building. It is APPROX 85k sq ft"
type textarea "x"
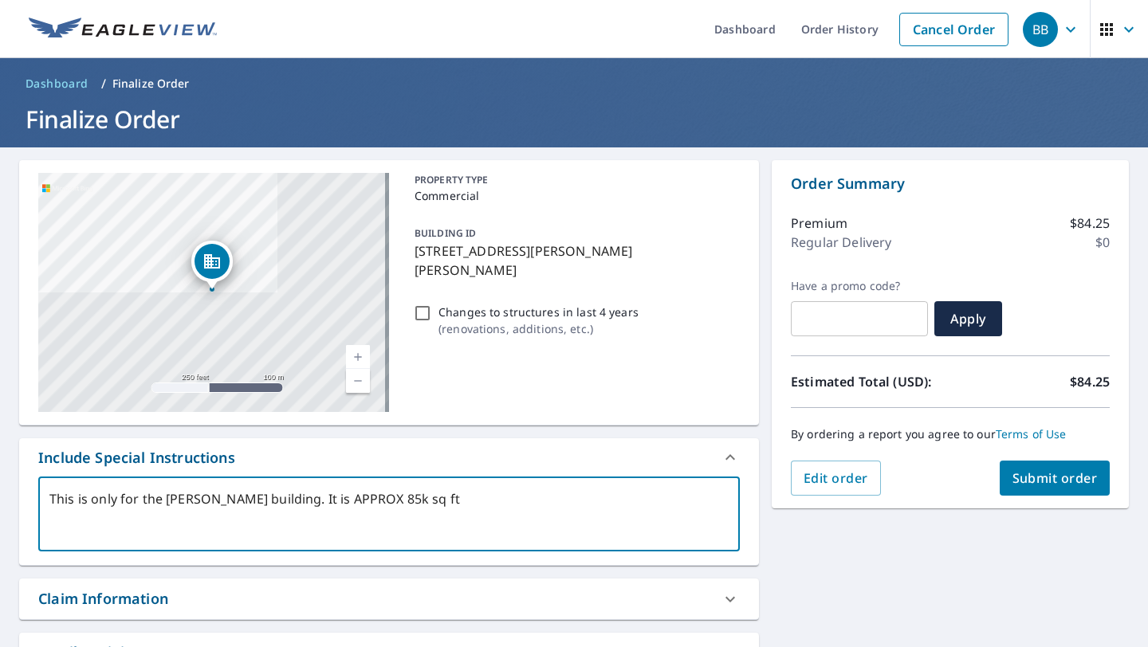
type textarea "This is only for the JC Penny building. It is APPROX 85k sq ft"
type textarea "x"
type textarea "This is only for the JC Penny building. It is APPROX 85k sq ft s"
type textarea "x"
type textarea "This is only for the JC Penny building. It is APPROX 85k sq ft se"
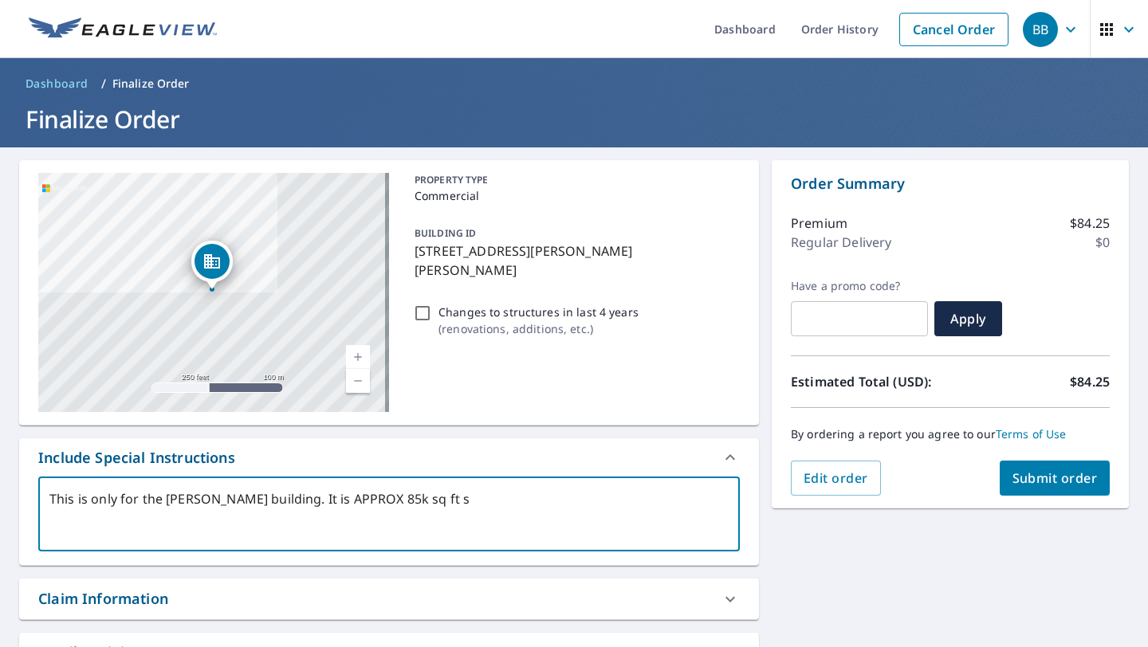
type textarea "x"
type textarea "This is only for the JC Penny building. It is APPROX 85k sq ft sec"
type textarea "x"
type textarea "This is only for the JC Penny building. It is APPROX 85k sq ft sect"
type textarea "x"
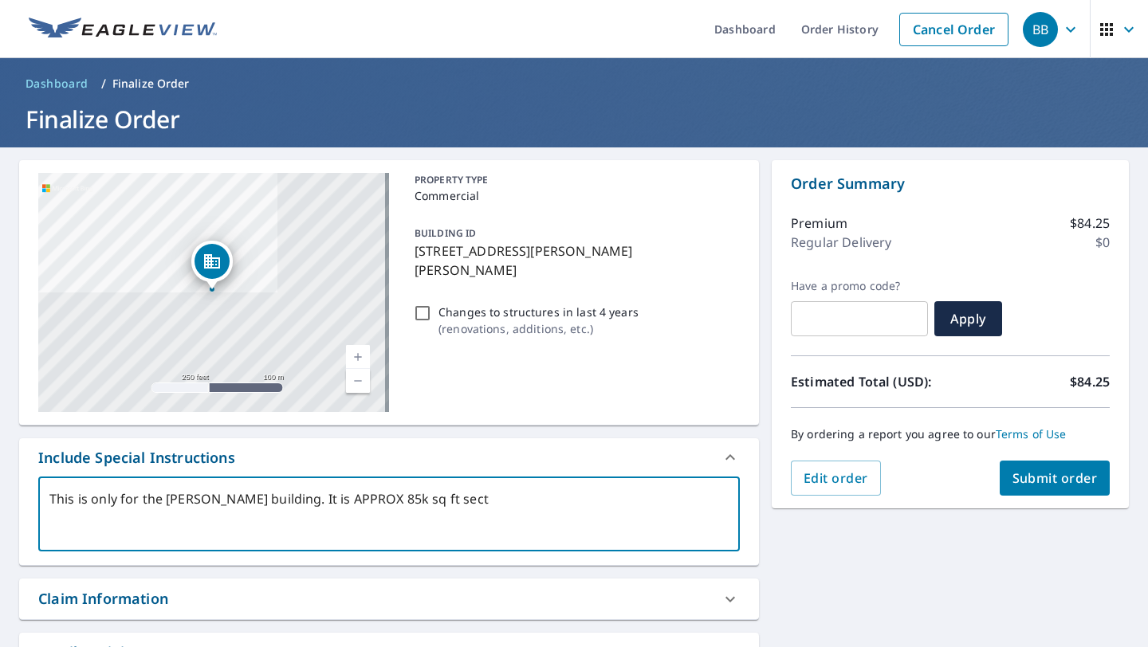
type textarea "This is only for the JC Penny building. It is APPROX 85k sq ft secti"
type textarea "x"
type textarea "This is only for the JC Penny building. It is APPROX 85k sq ft sectio"
type textarea "x"
type textarea "This is only for the JC Penny building. It is APPROX 85k sq ft section"
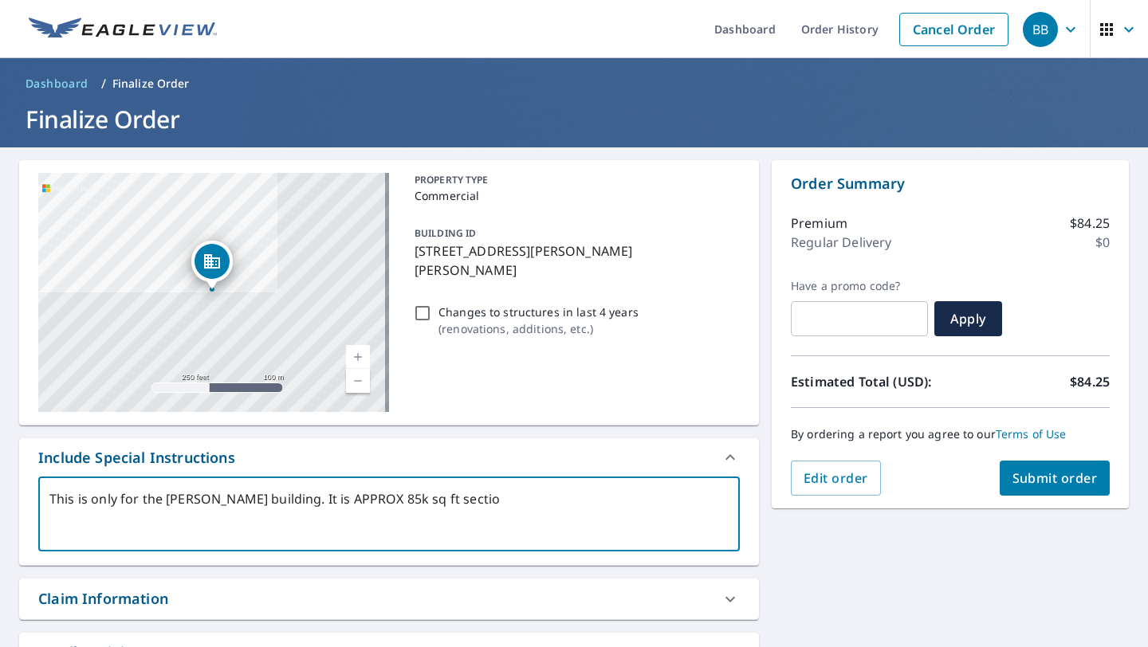
type textarea "x"
type textarea "This is only for the JC Penny building. It is APPROX 85k sq ft section"
type textarea "x"
type textarea "This is only for the JC Penny building. It is APPROX 85k sq ft section w"
type textarea "x"
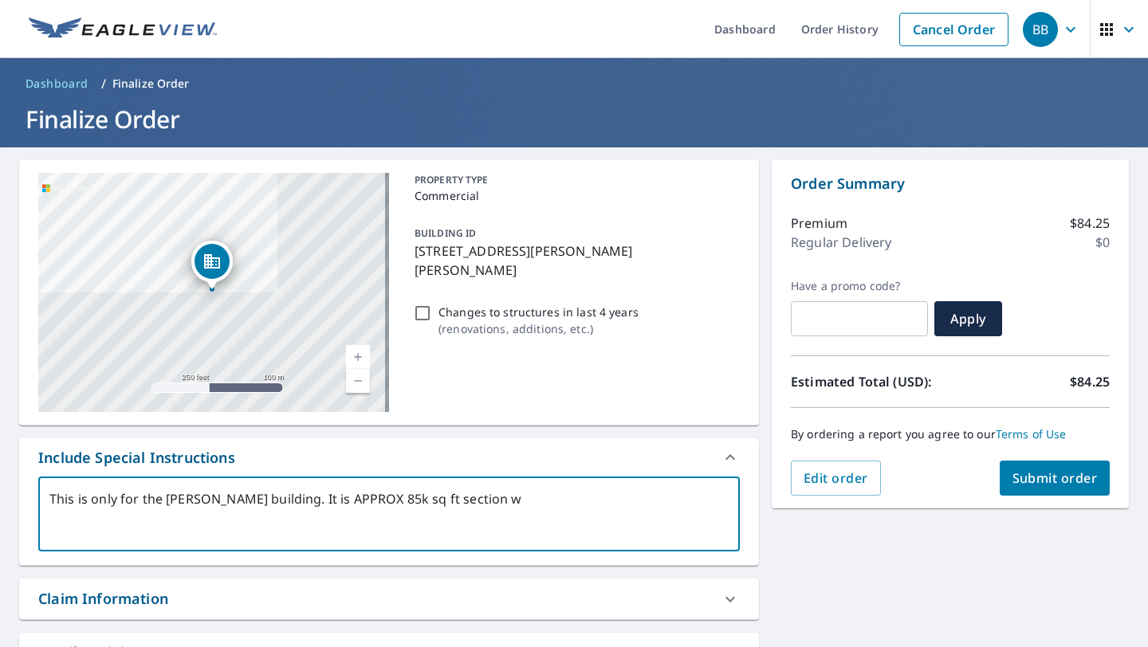
type textarea "This is only for the JC Penny building. It is APPROX 85k sq ft section wi"
type textarea "x"
type textarea "This is only for the JC Penny building. It is APPROX 85k sq ft section wit"
type textarea "x"
type textarea "This is only for the JC Penny building. It is APPROX 85k sq ft section with"
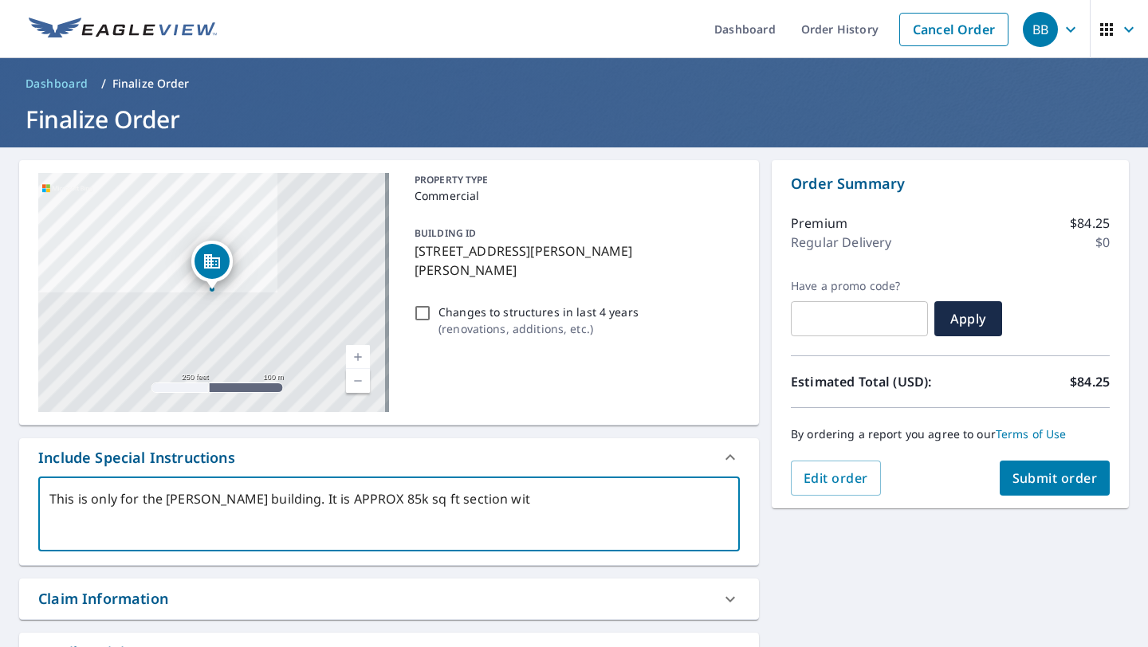
type textarea "x"
type textarea "This is only for the JC Penny building. It is APPROX 85k sq ft section witht"
type textarea "x"
type textarea "This is only for the JC Penny building. It is APPROX 85k sq ft section witht"
type textarea "x"
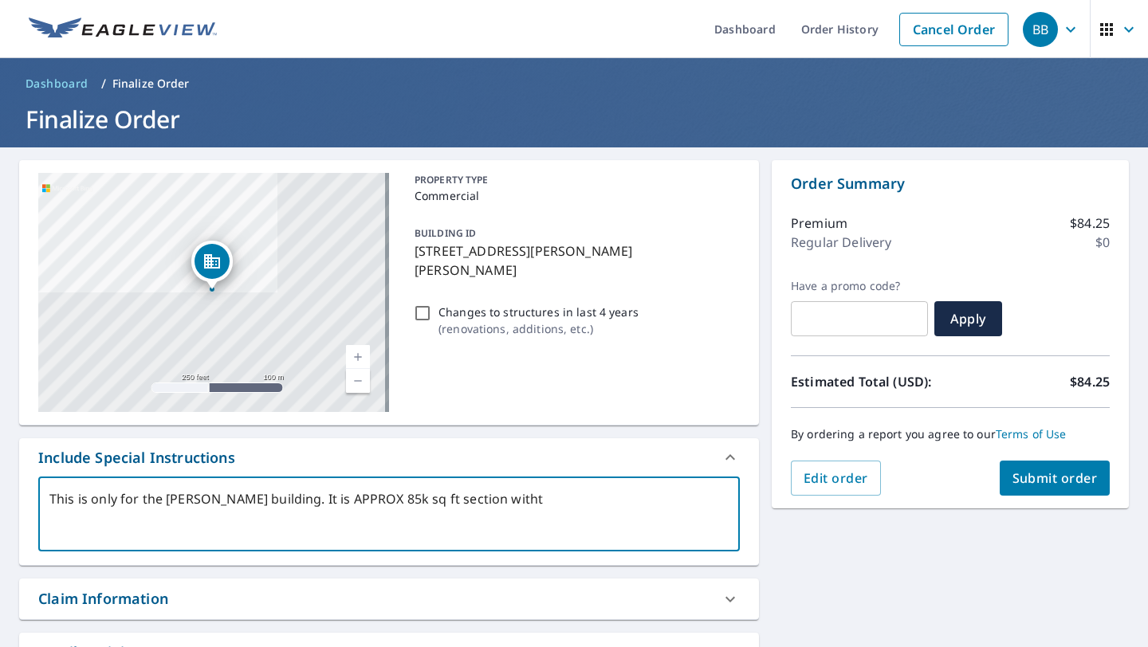
type textarea "This is only for the JC Penny building. It is APPROX 85k sq ft section with"
type textarea "x"
type textarea "This is only for the JC Penny building. It is APPROX 85k sq ft section with"
type textarea "x"
type textarea "This is only for the JC Penny building. It is APPROX 85k sq ft section with t"
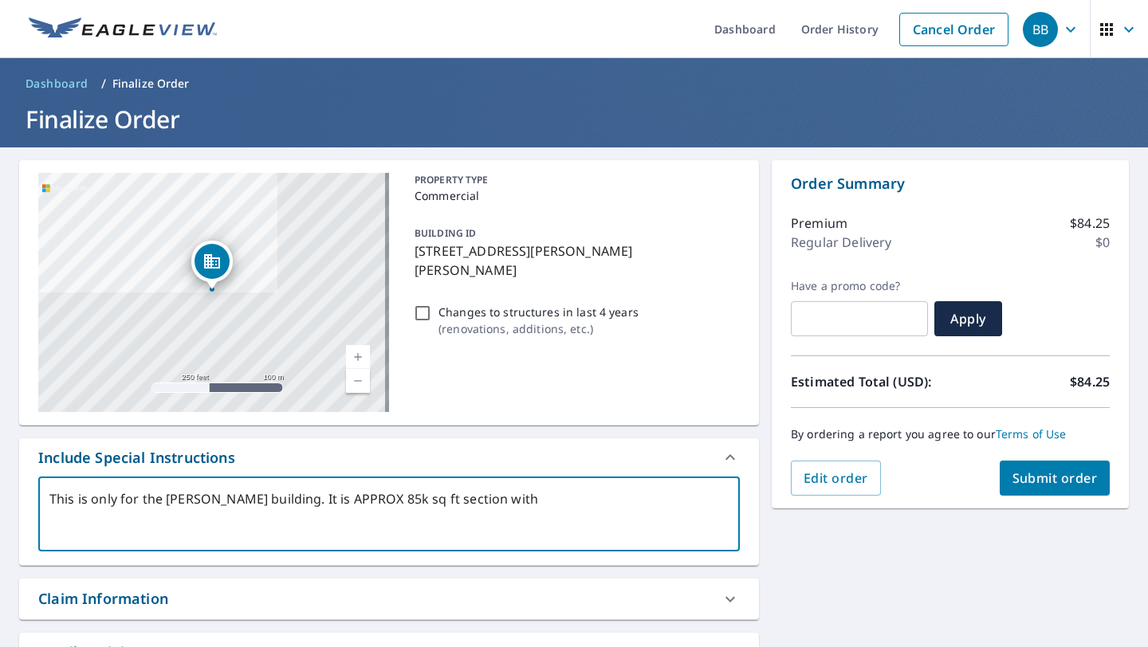
type textarea "x"
type textarea "This is only for the JC Penny building. It is APPROX 85k sq ft section with th"
type textarea "x"
type textarea "This is only for the JC Penny building. It is APPROX 85k sq ft section with the"
type textarea "x"
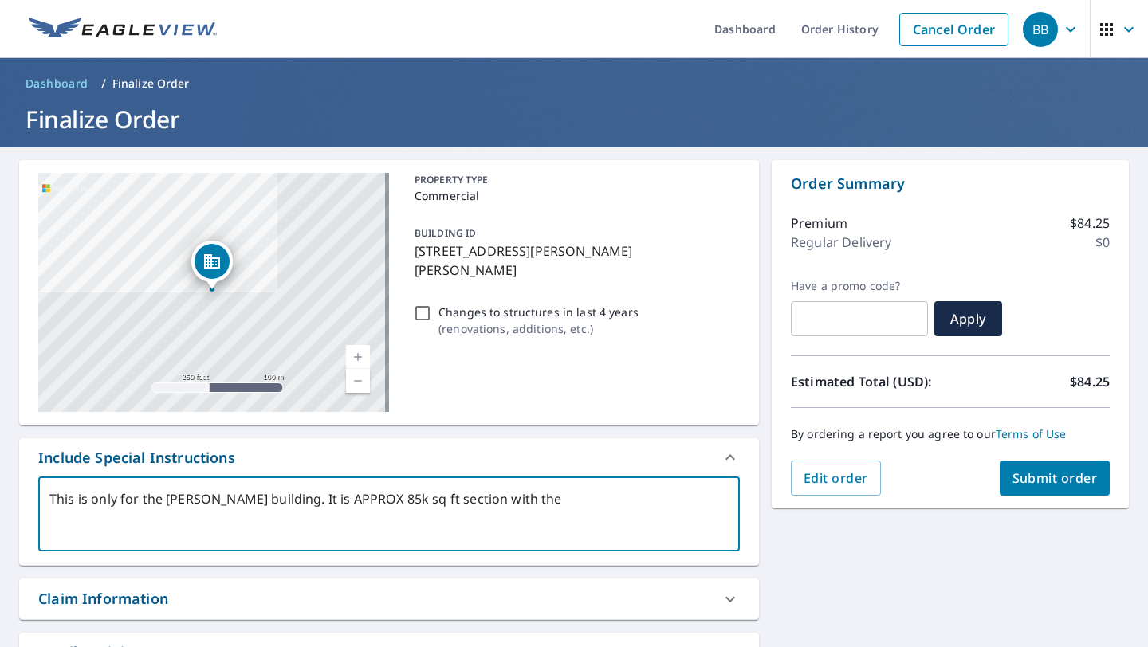
type textarea "This is only for the JC Penny building. It is APPROX 85k sq ft section with the"
type textarea "x"
type textarea "This is only for the JC Penny building. It is APPROX 85k sq ft section with the…"
type textarea "x"
type textarea "This is only for the JC Penny building. It is APPROX 85k sq ft section with the…"
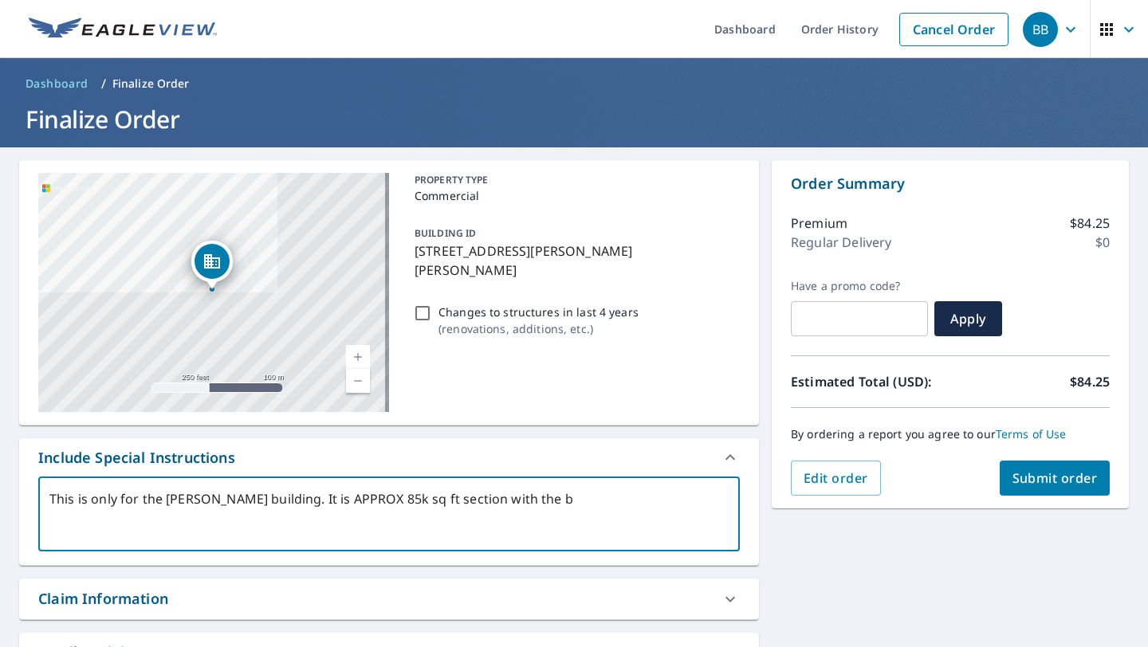
type textarea "x"
type textarea "This is only for the JC Penny building. It is APPROX 85k sq ft section with the…"
type textarea "x"
type textarea "This is only for the JC Penny building. It is APPROX 85k sq ft section with the…"
type textarea "x"
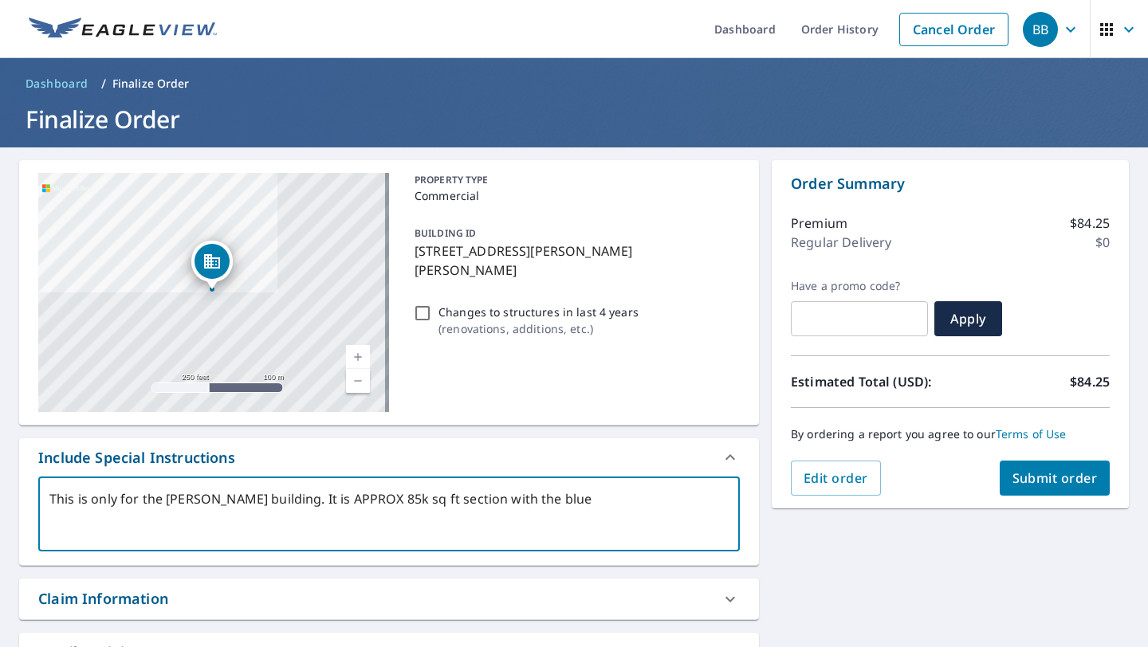
type textarea "This is only for the JC Penny building. It is APPROX 85k sq ft section with the…"
type textarea "x"
type textarea "This is only for the JC Penny building. It is APPROX 85k sq ft section with the…"
type textarea "x"
type textarea "This is only for the JC Penny building. It is APPROX 85k sq ft section with the…"
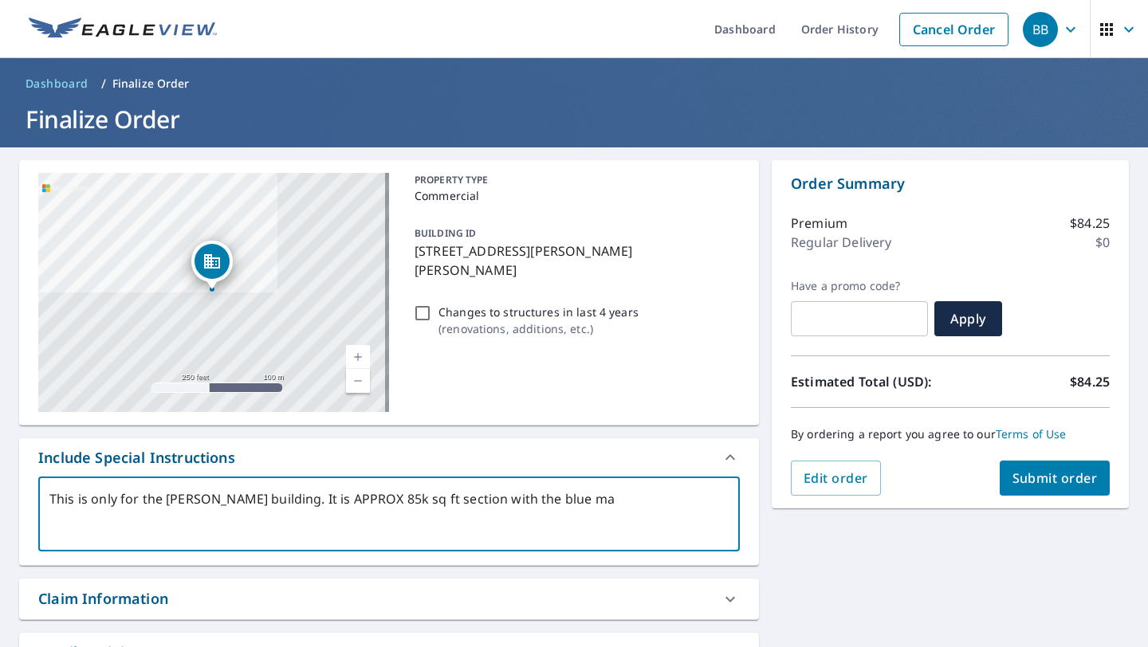
type textarea "x"
type textarea "This is only for the JC Penny building. It is APPROX 85k sq ft section with the…"
type textarea "x"
click at [277, 498] on textarea "This is only for the JC Penny building. It is APPROX 85k sq ft section with the…" at bounding box center [388, 514] width 679 height 45
click at [355, 388] on link "Current Level 17, Zoom Out" at bounding box center [358, 381] width 24 height 24
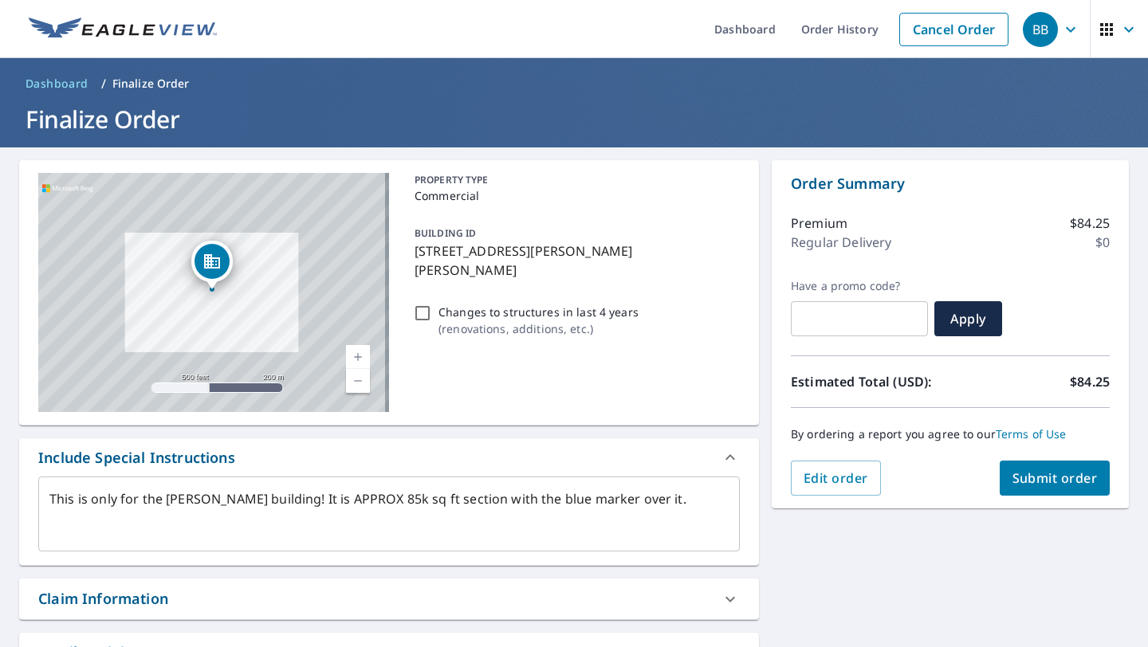
click at [354, 388] on link "Current Level 16, Zoom Out" at bounding box center [358, 381] width 24 height 24
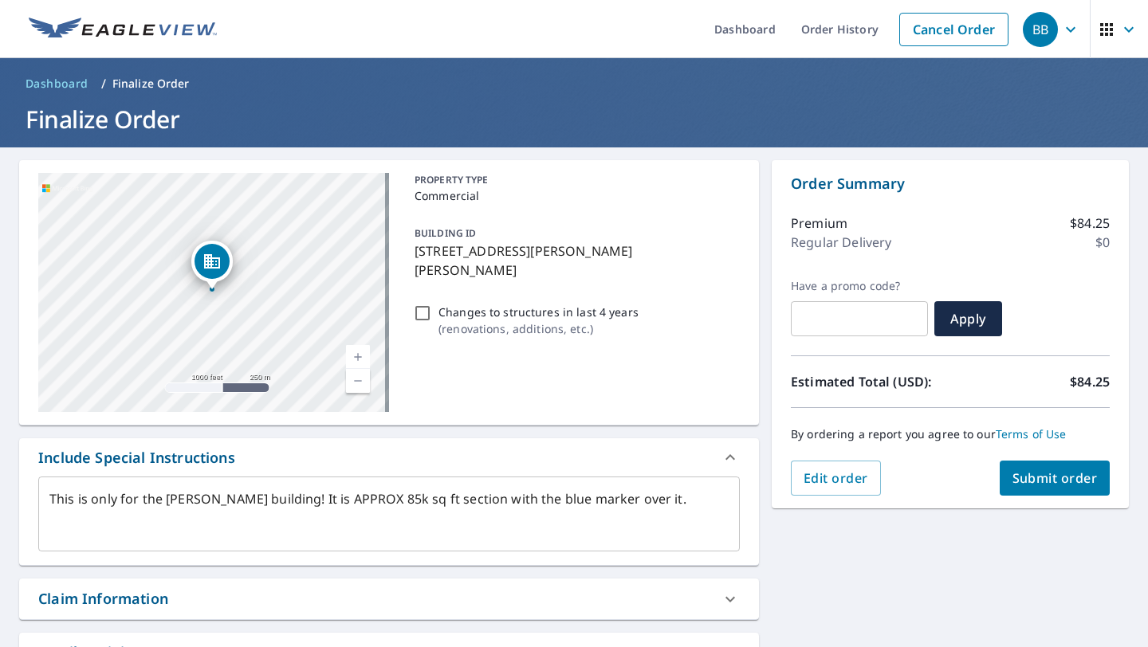
click at [354, 388] on link "Current Level 15, Zoom Out" at bounding box center [358, 381] width 24 height 24
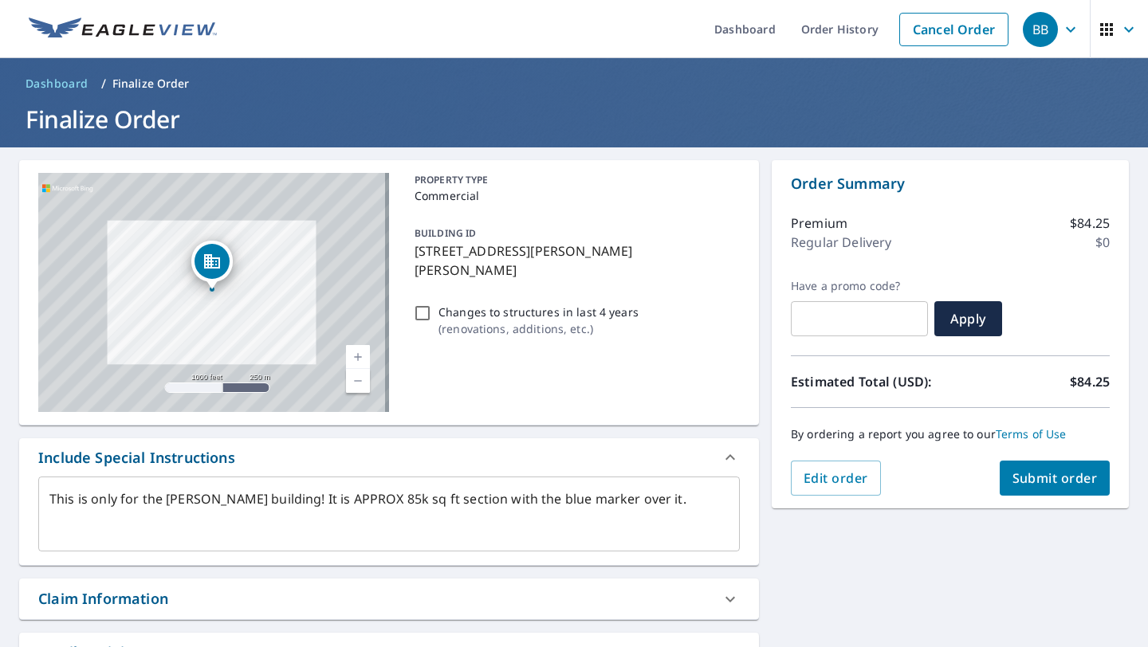
click at [354, 388] on link "Current Level 15, Zoom Out" at bounding box center [358, 381] width 24 height 24
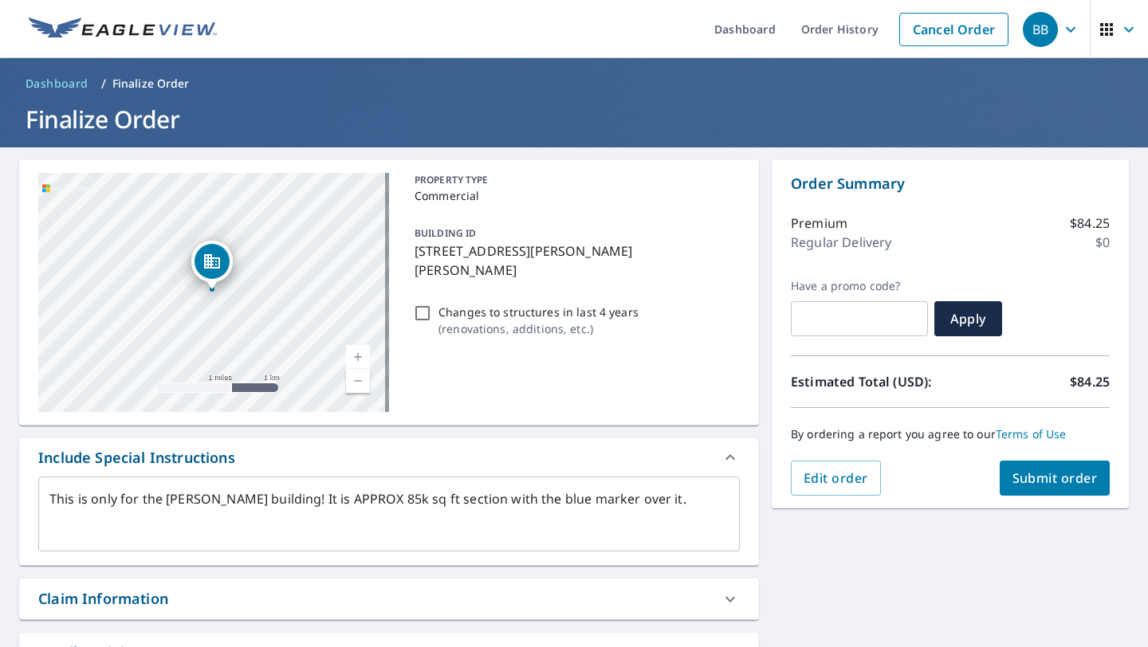
click at [354, 388] on link "Current Level 13, Zoom Out" at bounding box center [358, 381] width 24 height 24
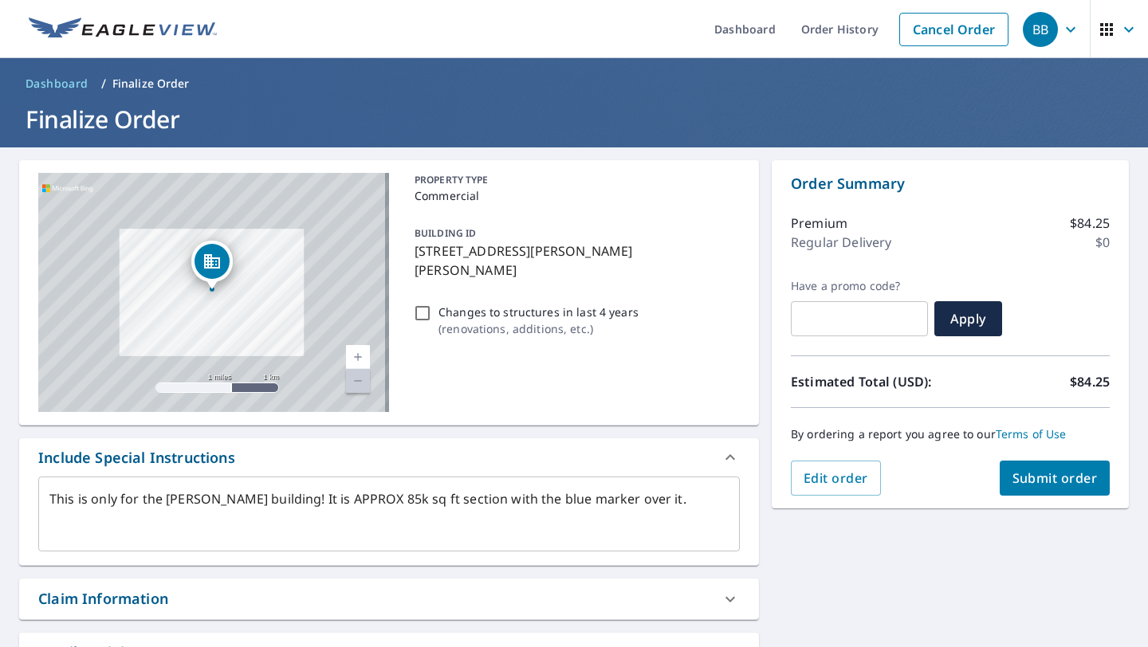
click at [354, 388] on link "Current Level 13, Zoom Out Disabled" at bounding box center [358, 381] width 24 height 24
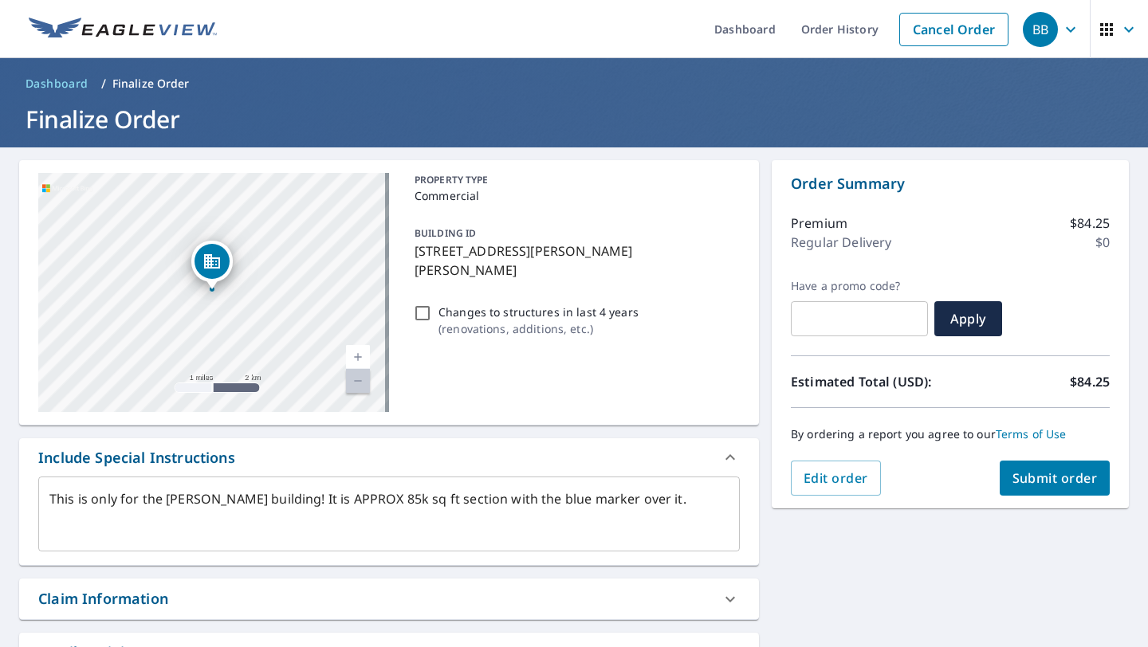
click at [354, 388] on link "Current Level 12, Zoom Out Disabled" at bounding box center [358, 381] width 24 height 24
click at [359, 326] on div "20503 S Dixie Hwy Cutler Bay, FL 33189" at bounding box center [213, 292] width 351 height 239
click at [358, 360] on link "Current Level 12, Zoom In" at bounding box center [358, 357] width 24 height 24
click at [358, 360] on link "Current Level 13, Zoom In" at bounding box center [358, 357] width 24 height 24
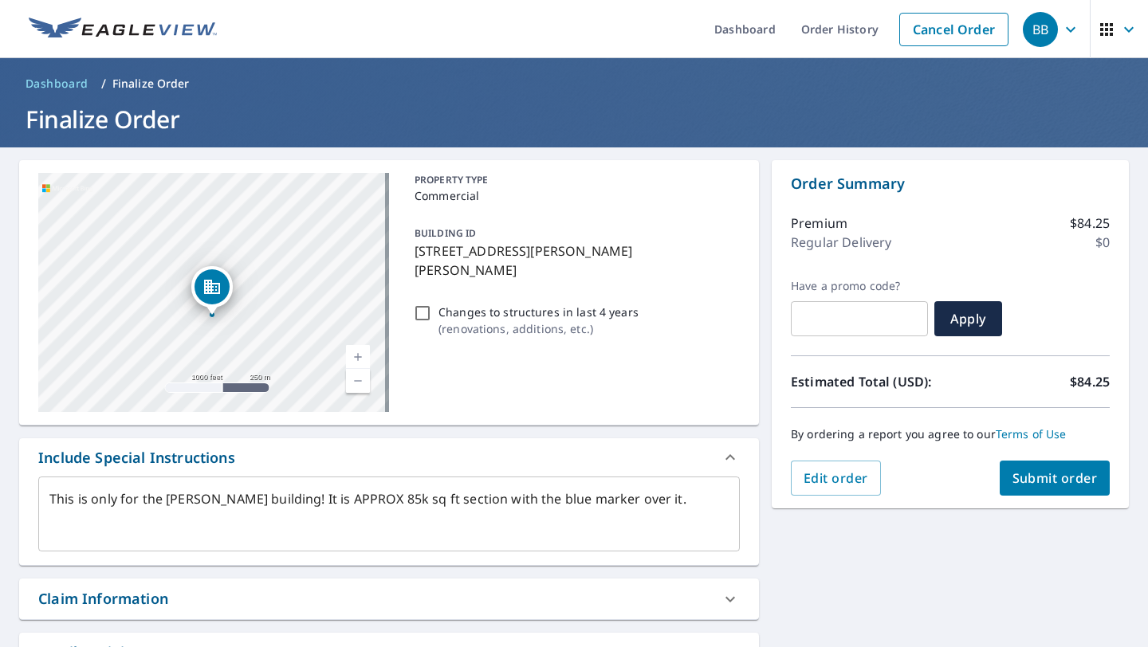
click at [358, 360] on link "Current Level 15, Zoom In" at bounding box center [358, 357] width 24 height 24
click at [358, 360] on link "Current Level 16, Zoom In" at bounding box center [358, 357] width 24 height 24
click at [358, 386] on link "Current Level 17, Zoom Out" at bounding box center [358, 381] width 24 height 24
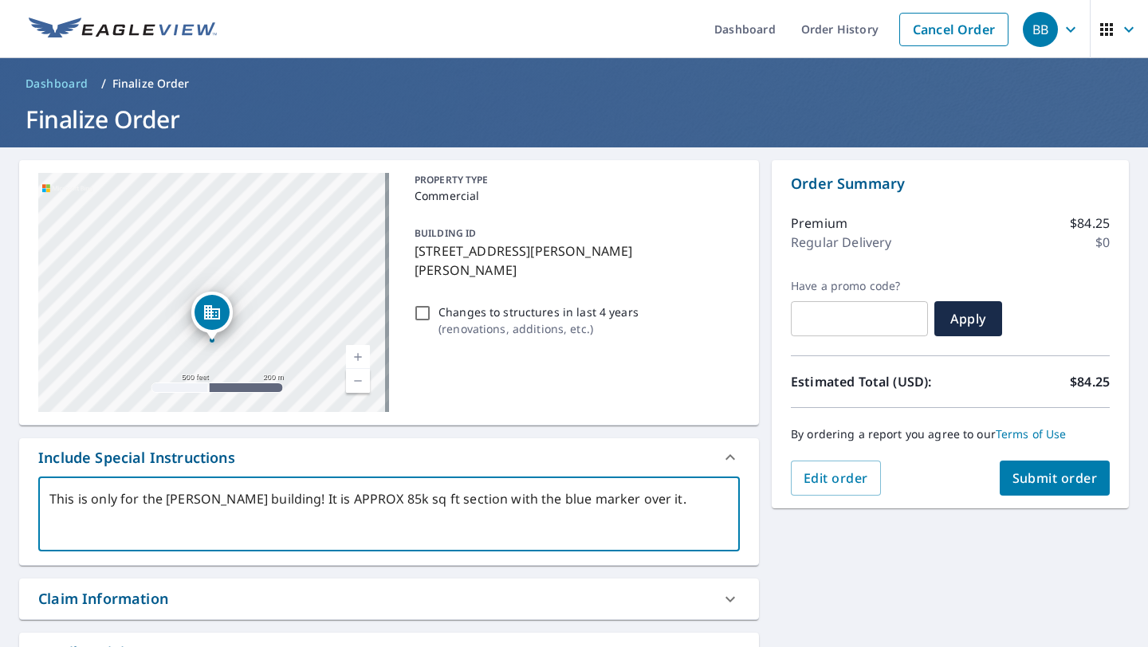
click at [675, 499] on textarea "This is only for the JC Penny building! It is APPROX 85k sq ft section with the…" at bounding box center [388, 514] width 679 height 45
click at [118, 500] on textarea "This is only for the JC Penny building! It is APPROX 85k sq ft section with the…" at bounding box center [388, 514] width 679 height 45
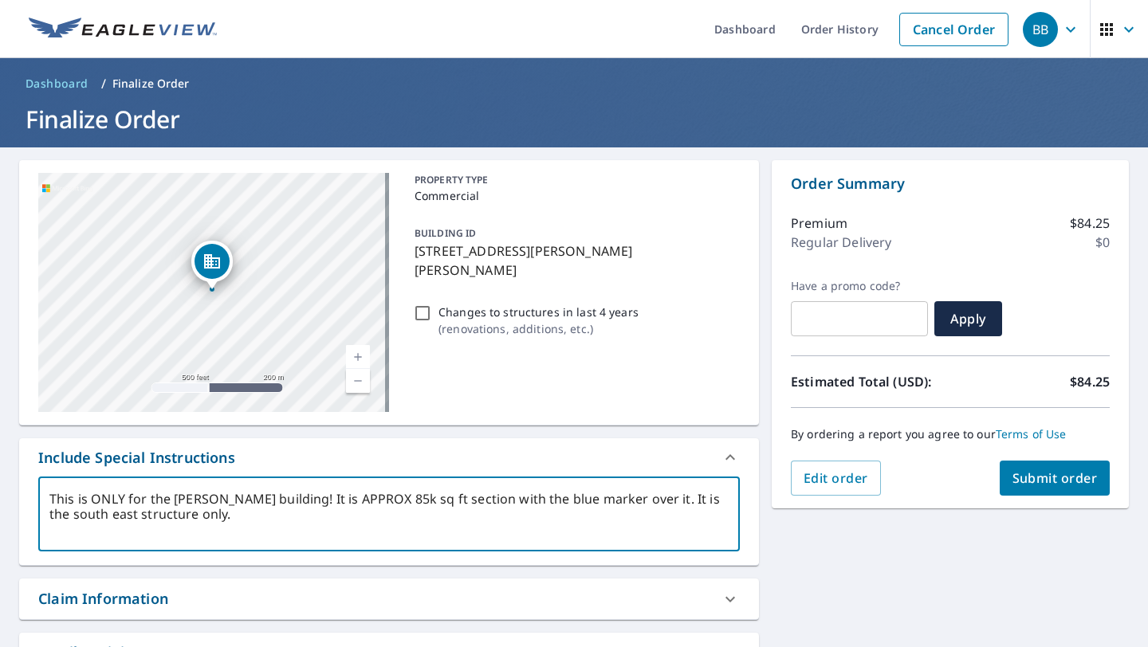
click at [321, 519] on textarea "This is ONLY for the JC Penny building! It is APPROX 85k sq ft section with the…" at bounding box center [388, 514] width 679 height 45
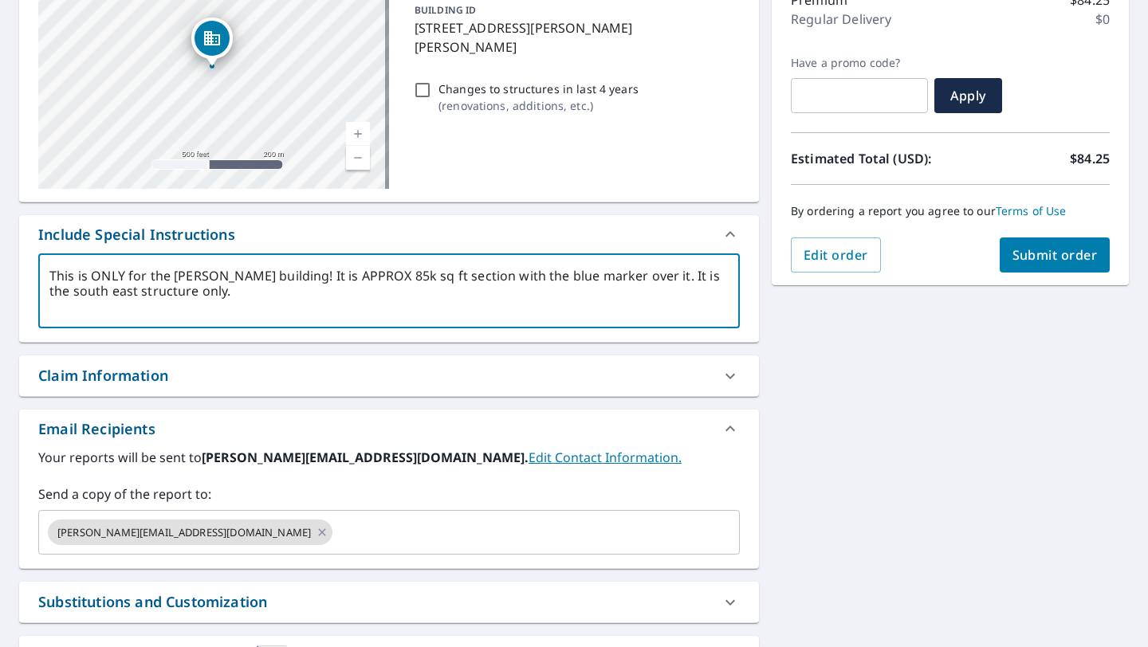
scroll to position [356, 0]
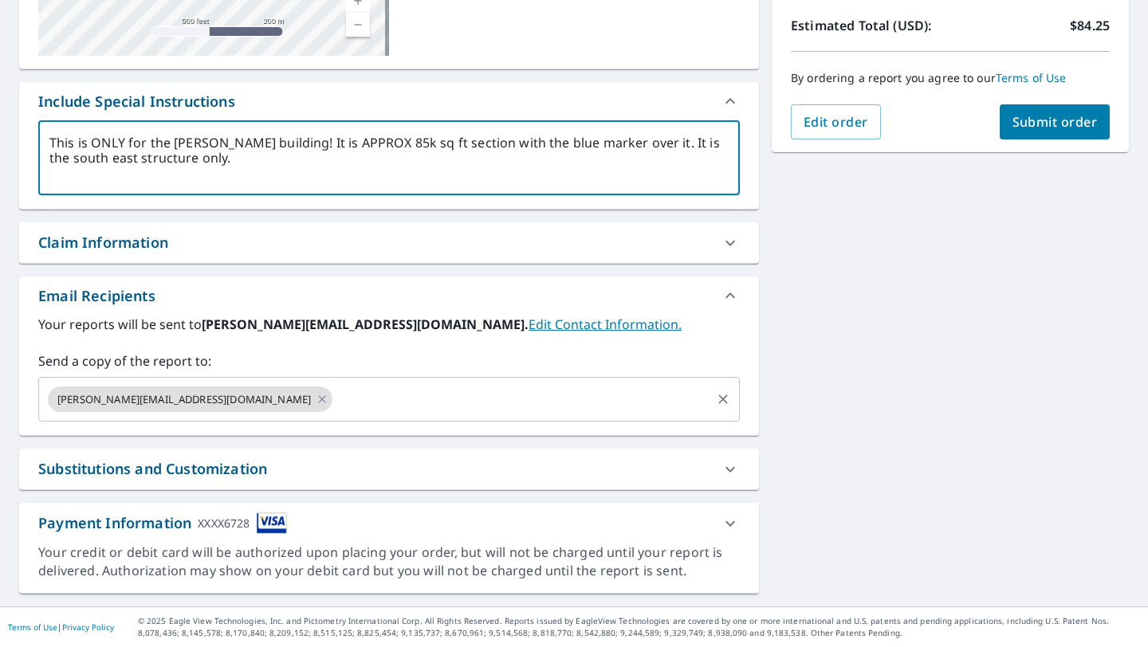
click at [364, 415] on div "mike@spfsystems.com ​" at bounding box center [389, 399] width 702 height 45
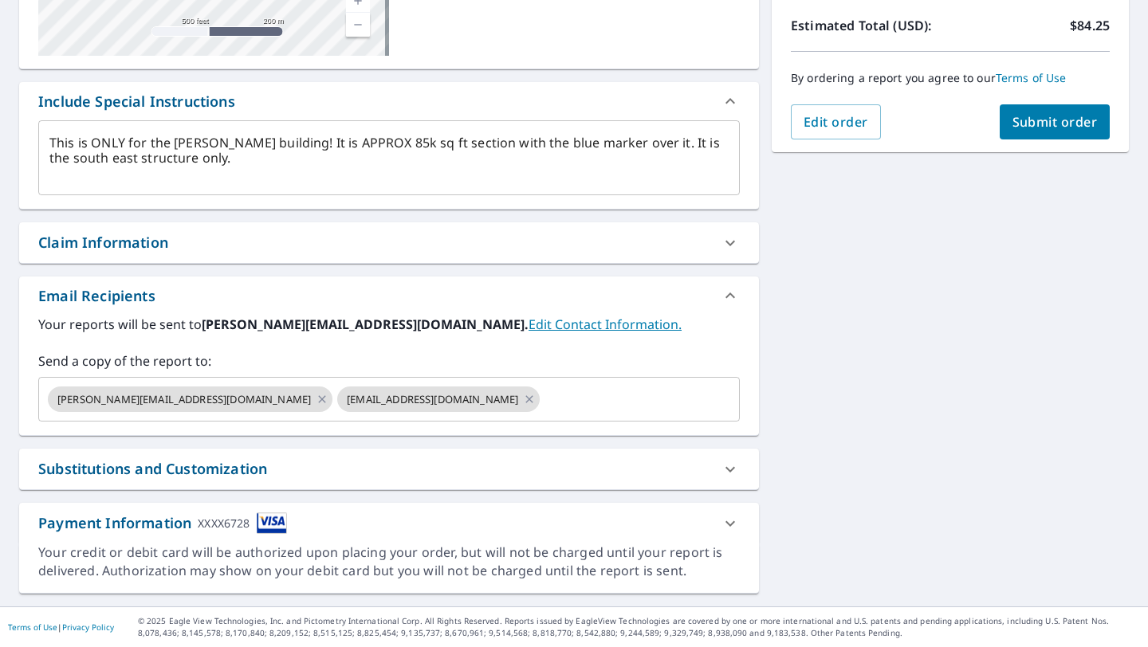
click at [867, 350] on div "20503 S Dixie Hwy Cutler Bay, FL 33189 Aerial Road A standard road map Aerial A…" at bounding box center [574, 199] width 1148 height 816
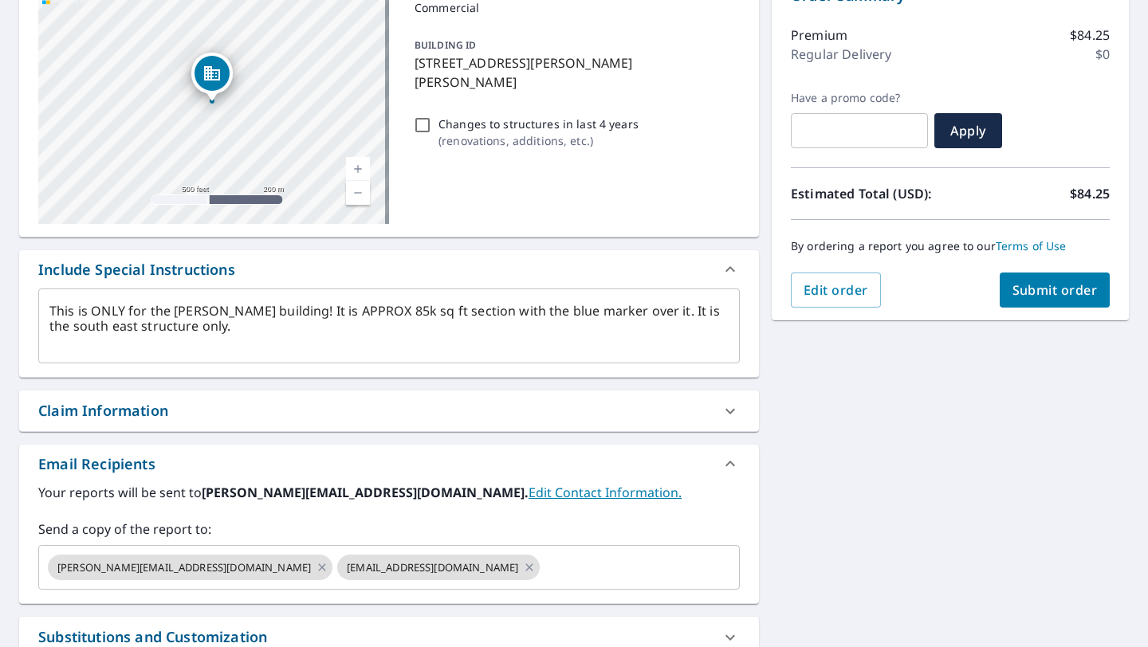
scroll to position [0, 0]
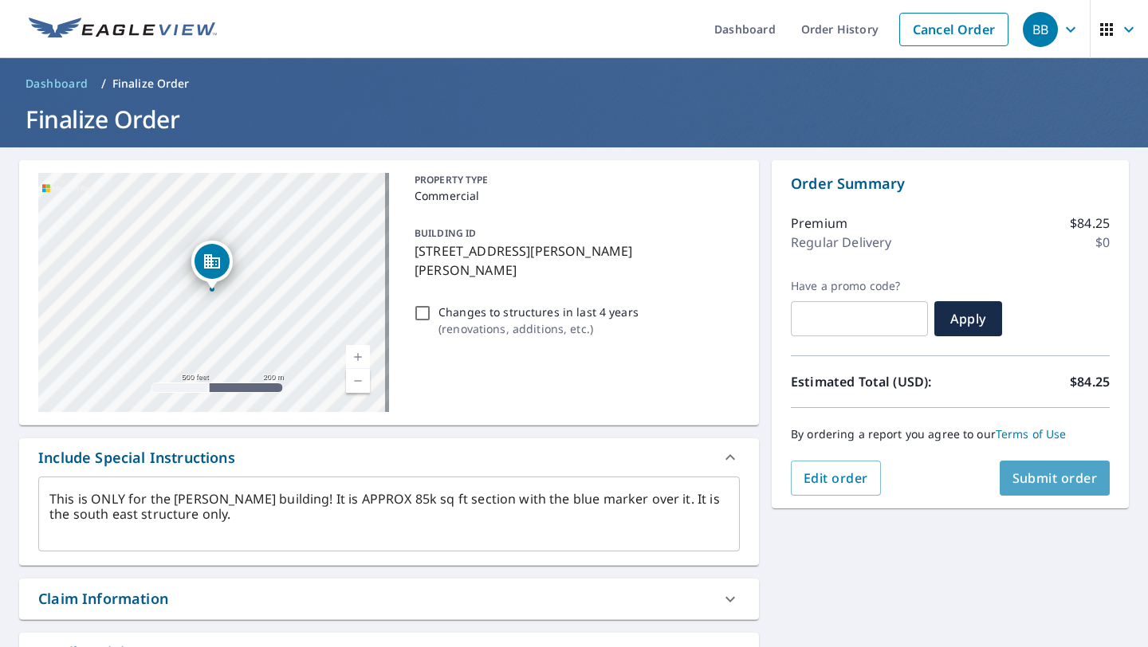
click at [1017, 480] on span "Submit order" at bounding box center [1055, 479] width 85 height 18
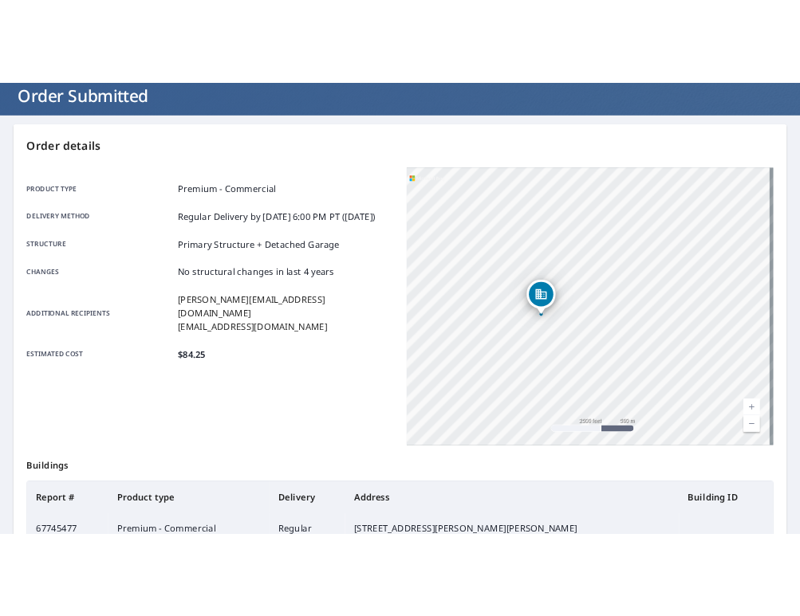
scroll to position [93, 0]
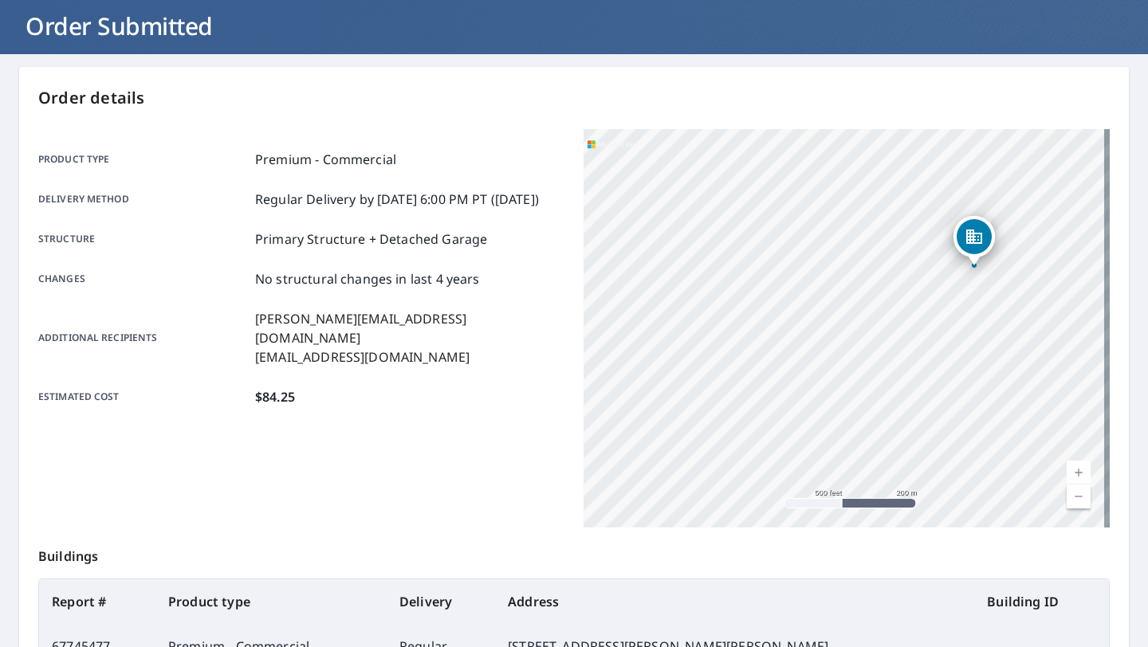
drag, startPoint x: 776, startPoint y: 301, endPoint x: 640, endPoint y: 305, distance: 136.4
click at [640, 305] on div "20503 S Dixie Hwy Cutler Bay, FL 33189" at bounding box center [847, 328] width 526 height 399
